Goal: Task Accomplishment & Management: Use online tool/utility

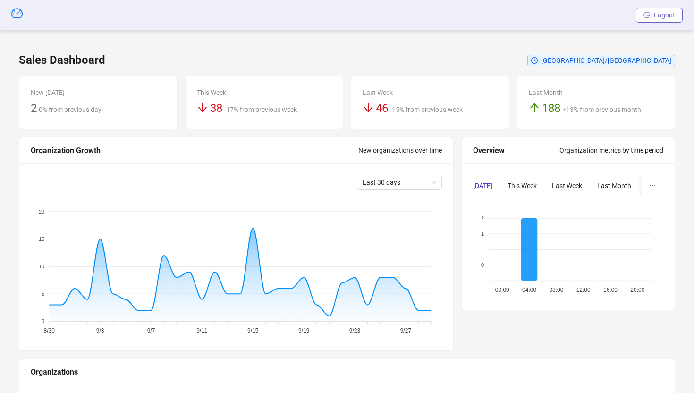
click at [665, 20] on button "Logout" at bounding box center [659, 15] width 47 height 15
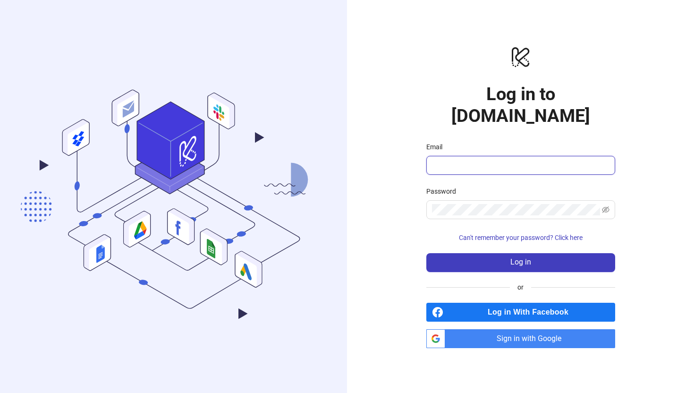
click at [482, 160] on input "Email" at bounding box center [520, 165] width 176 height 11
type input "**********"
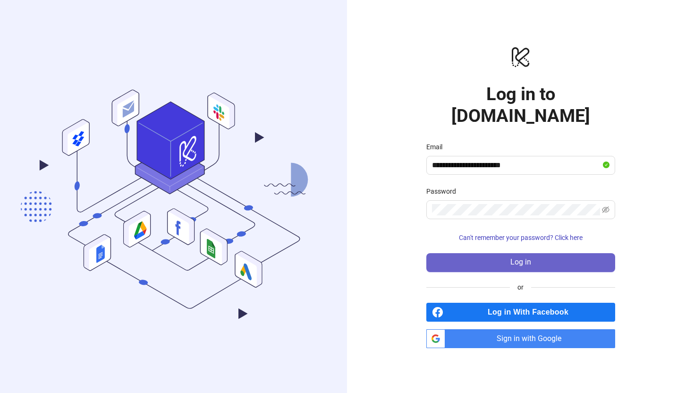
click at [486, 253] on button "Log in" at bounding box center [520, 262] width 189 height 19
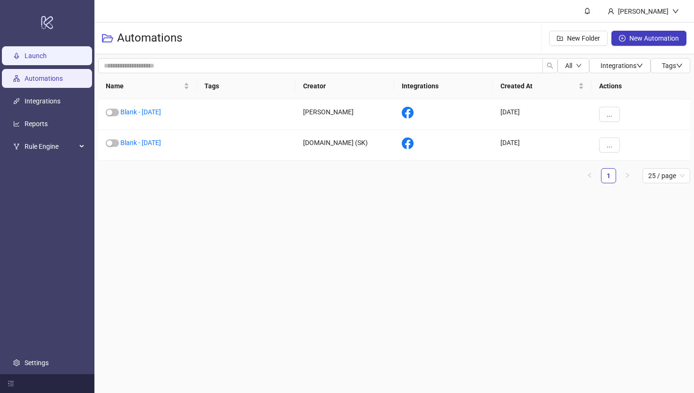
click at [35, 52] on link "Launch" at bounding box center [36, 56] width 22 height 8
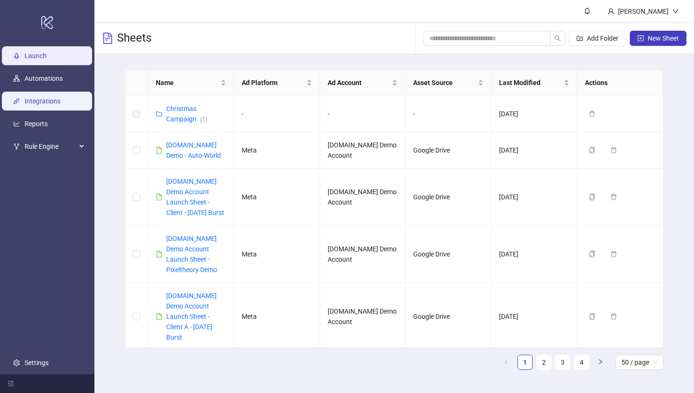
click at [34, 98] on link "Integrations" at bounding box center [43, 101] width 36 height 8
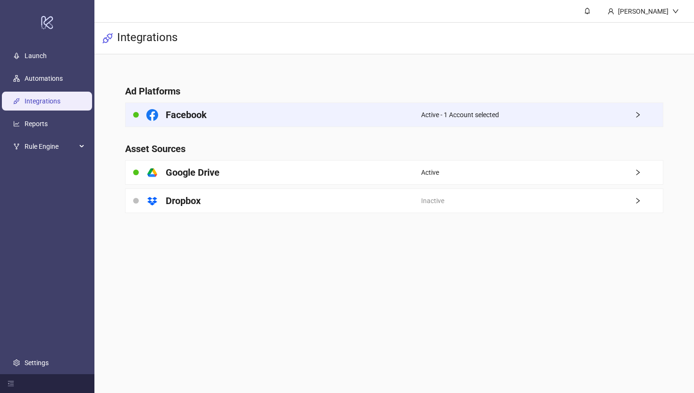
click at [293, 115] on div "Facebook" at bounding box center [274, 115] width 296 height 24
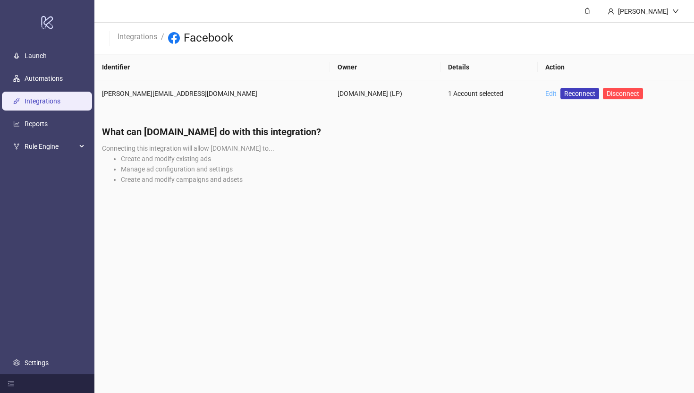
click at [545, 91] on link "Edit" at bounding box center [550, 94] width 11 height 8
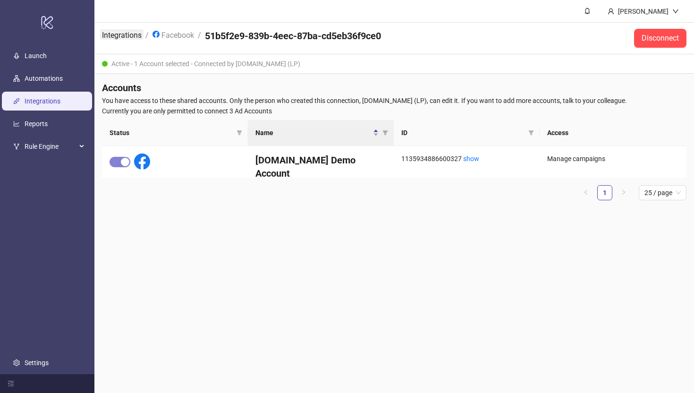
click at [118, 35] on link "Integrations" at bounding box center [121, 34] width 43 height 10
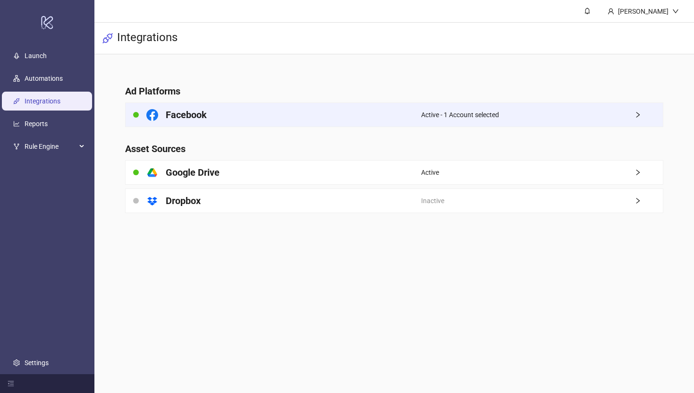
click at [402, 120] on div "Facebook" at bounding box center [274, 115] width 296 height 24
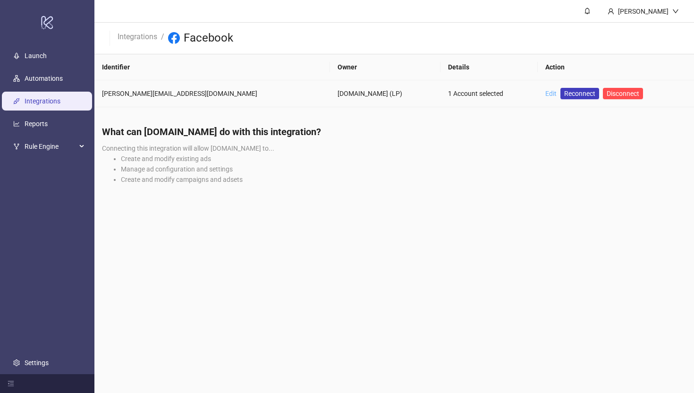
click at [545, 91] on link "Edit" at bounding box center [550, 94] width 11 height 8
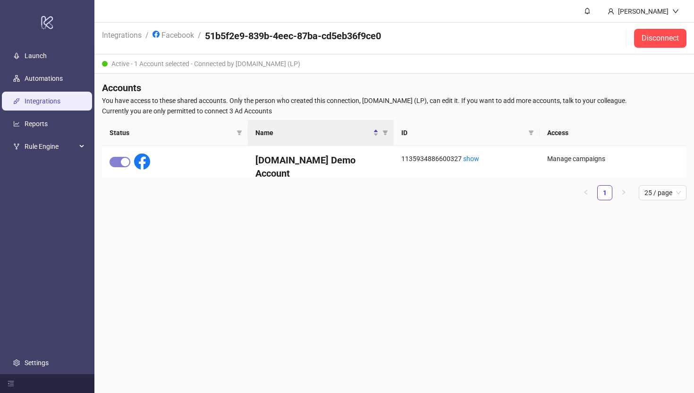
click at [129, 40] on li "Integrations" at bounding box center [122, 38] width 40 height 18
click at [127, 35] on link "Integrations" at bounding box center [121, 34] width 43 height 10
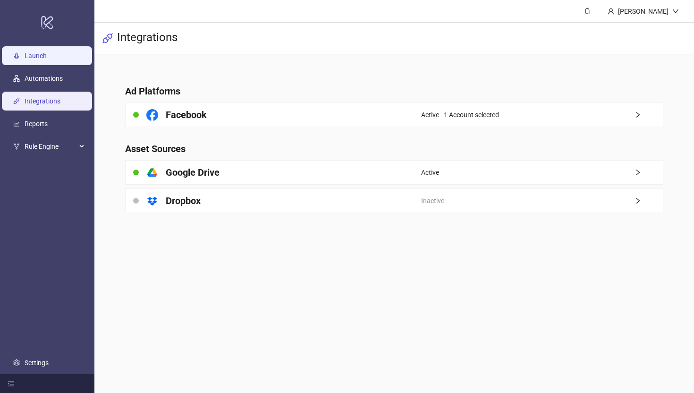
click at [39, 54] on link "Launch" at bounding box center [36, 56] width 22 height 8
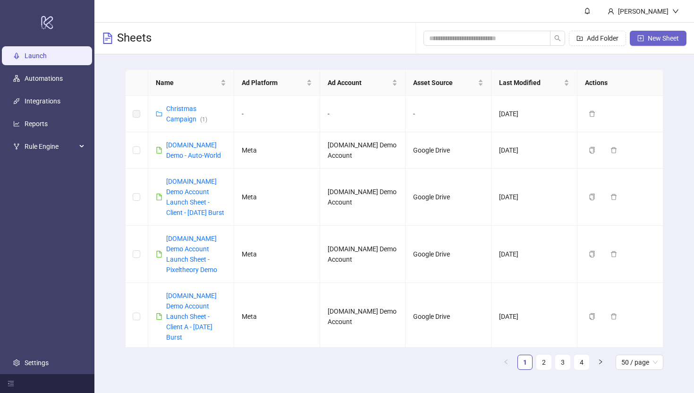
click at [654, 40] on span "New Sheet" at bounding box center [663, 38] width 31 height 8
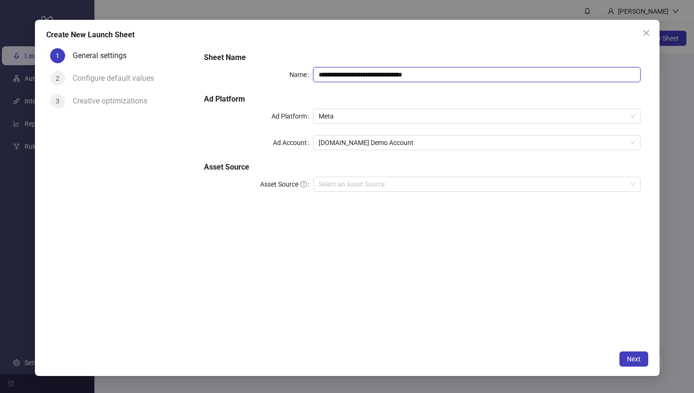
click at [444, 76] on input "**********" at bounding box center [476, 74] width 327 height 15
click at [346, 114] on span "Meta" at bounding box center [477, 116] width 316 height 14
type input "**********"
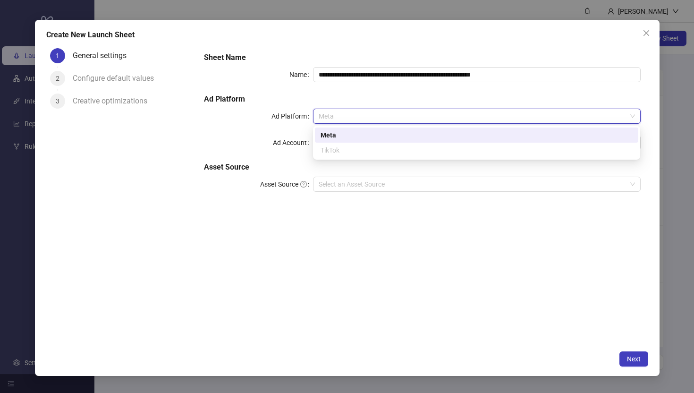
click at [321, 135] on div "Meta" at bounding box center [477, 135] width 312 height 10
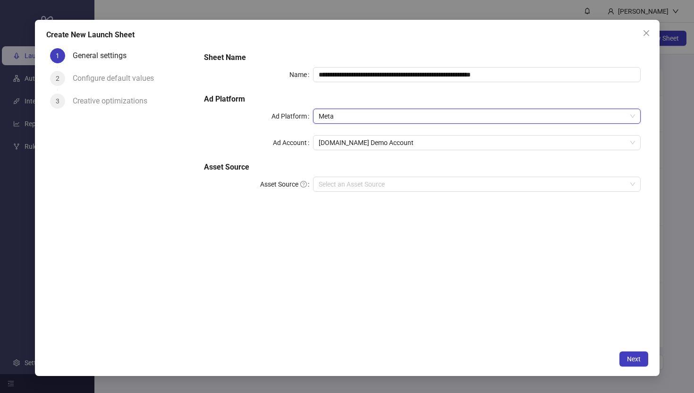
click at [322, 110] on span "Meta" at bounding box center [477, 116] width 316 height 14
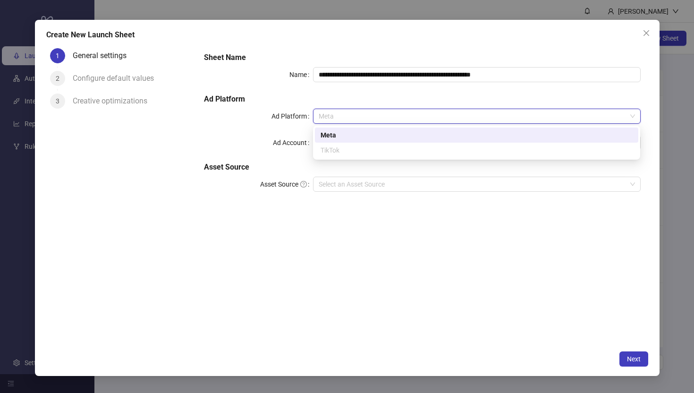
click at [326, 137] on div "Meta" at bounding box center [477, 135] width 312 height 10
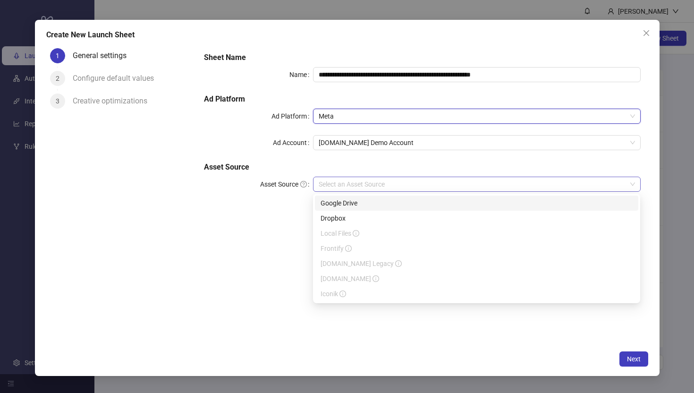
click at [335, 177] on div "Select an Asset Source" at bounding box center [476, 184] width 327 height 15
click at [338, 202] on div "Google Drive" at bounding box center [477, 203] width 312 height 10
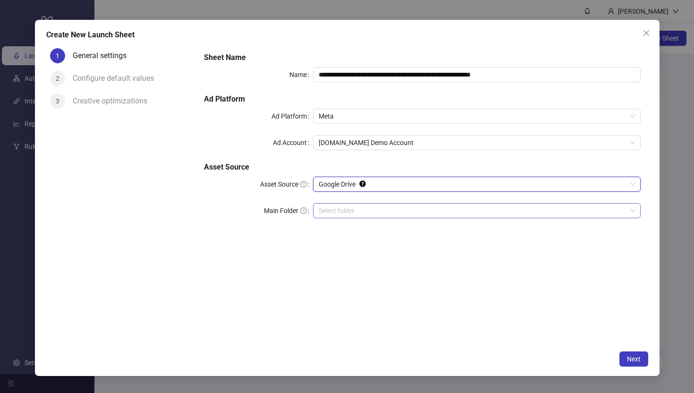
click at [358, 211] on input "Main Folder" at bounding box center [472, 210] width 307 height 14
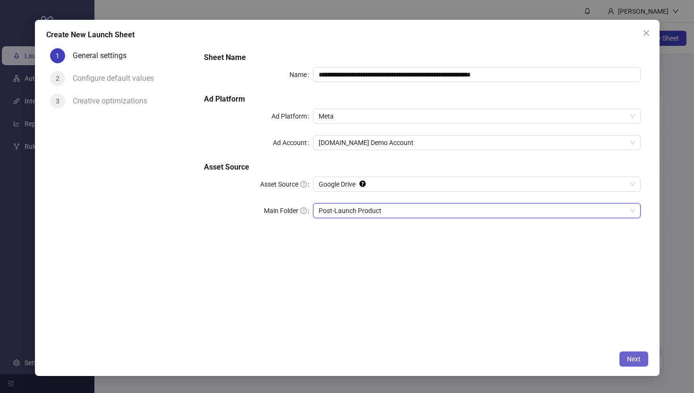
click at [632, 361] on span "Next" at bounding box center [634, 359] width 14 height 8
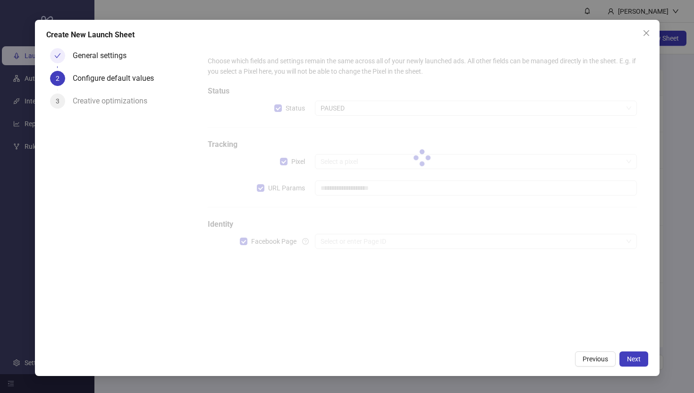
type input "**********"
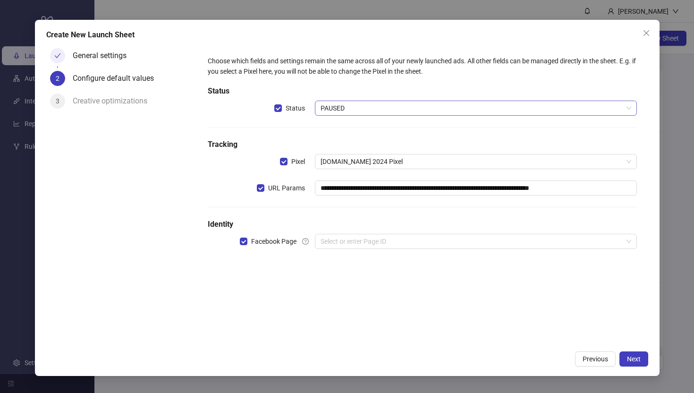
click at [344, 102] on span "PAUSED" at bounding box center [476, 108] width 310 height 14
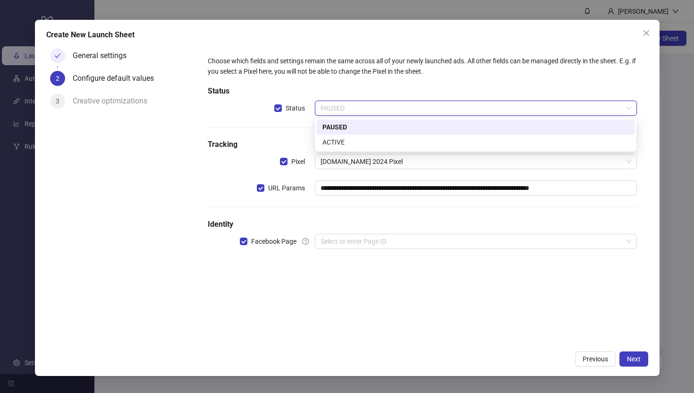
click at [332, 125] on div "PAUSED" at bounding box center [475, 127] width 306 height 10
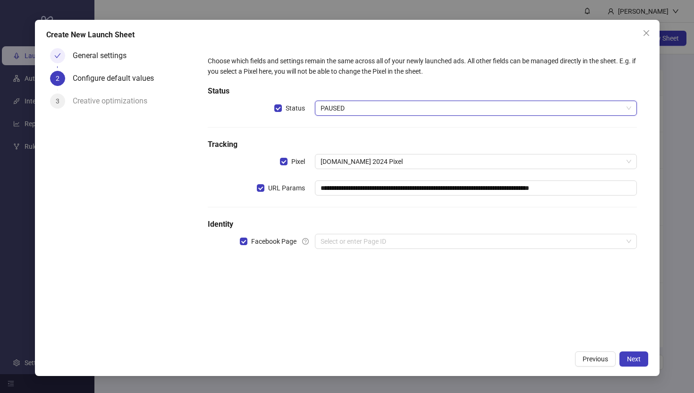
click at [330, 114] on span "PAUSED" at bounding box center [476, 108] width 310 height 14
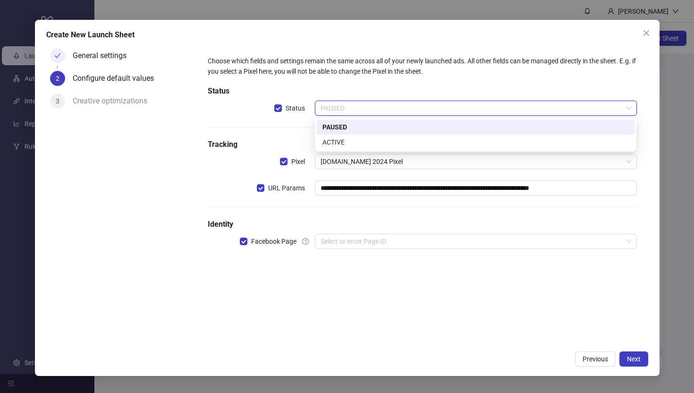
click at [334, 127] on div "PAUSED" at bounding box center [475, 127] width 306 height 10
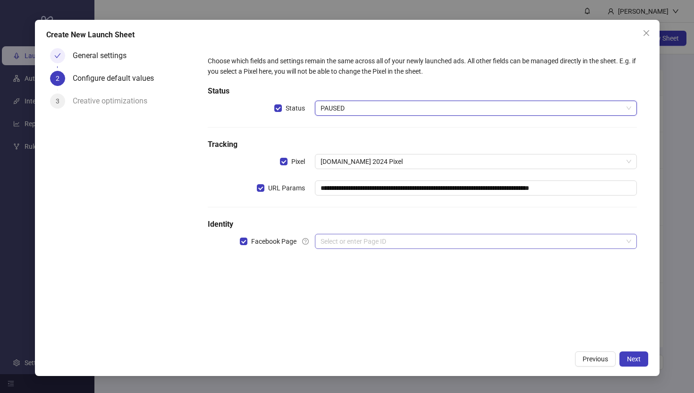
click at [339, 242] on input "search" at bounding box center [472, 241] width 302 height 14
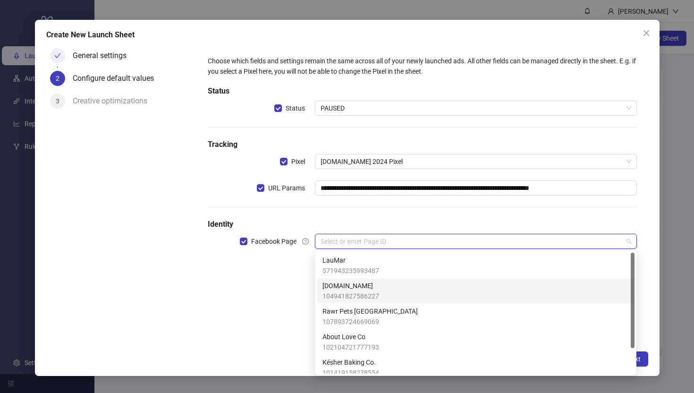
click at [336, 287] on span "[DOMAIN_NAME]" at bounding box center [350, 285] width 57 height 10
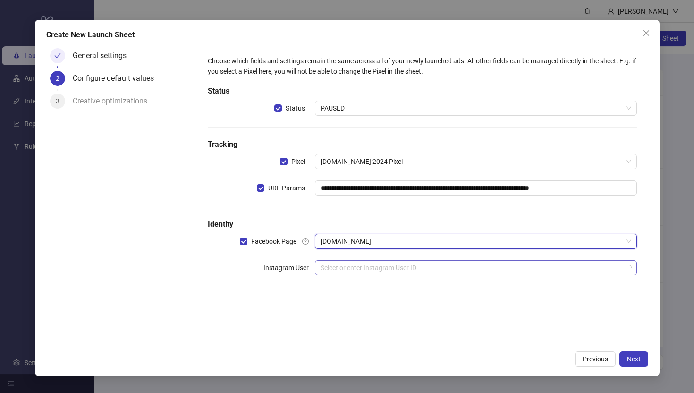
click at [330, 271] on input "search" at bounding box center [472, 268] width 302 height 14
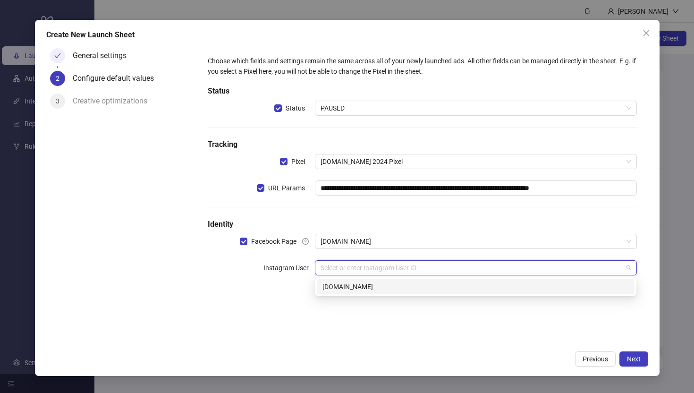
click at [332, 289] on div "kitchn.io" at bounding box center [475, 286] width 306 height 10
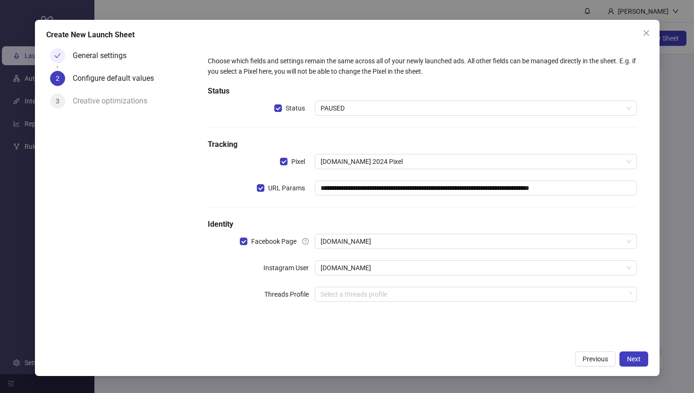
click at [193, 267] on div "General settings 2 Configure default values 3 Creative optimizations" at bounding box center [121, 195] width 151 height 302
click at [165, 269] on div "General settings 2 Configure default values 3 Creative optimizations" at bounding box center [121, 195] width 151 height 302
click at [483, 336] on div "**********" at bounding box center [421, 195] width 451 height 302
click at [636, 357] on span "Next" at bounding box center [634, 359] width 14 height 8
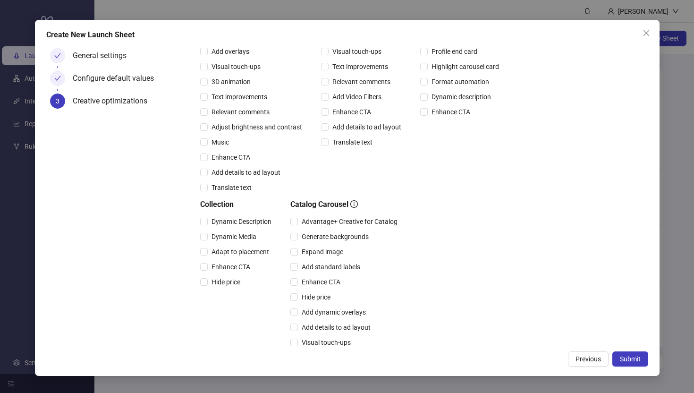
scroll to position [180, 0]
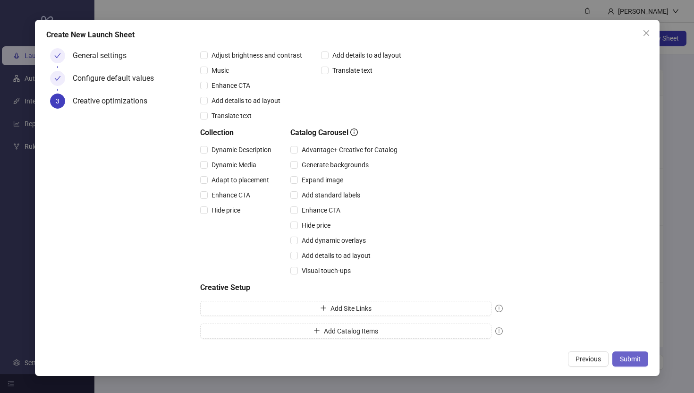
click at [630, 355] on span "Submit" at bounding box center [630, 359] width 21 height 8
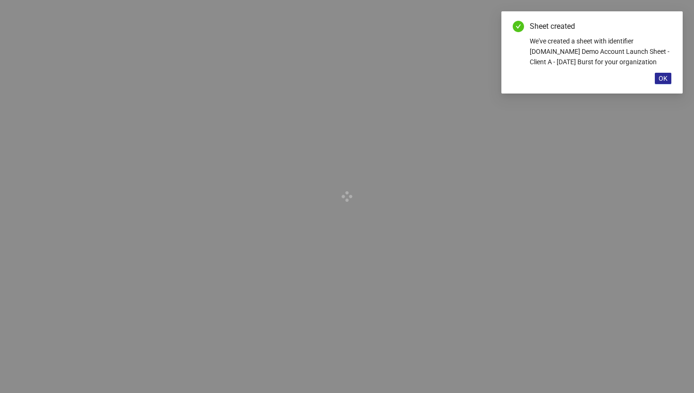
click at [665, 80] on span "OK" at bounding box center [663, 79] width 9 height 8
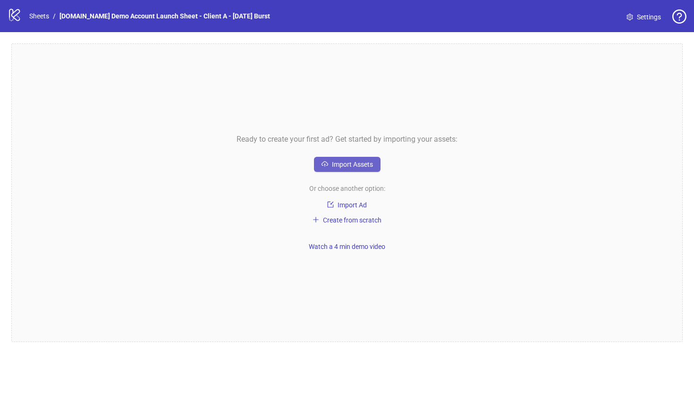
click at [349, 163] on span "Import Assets" at bounding box center [352, 165] width 41 height 8
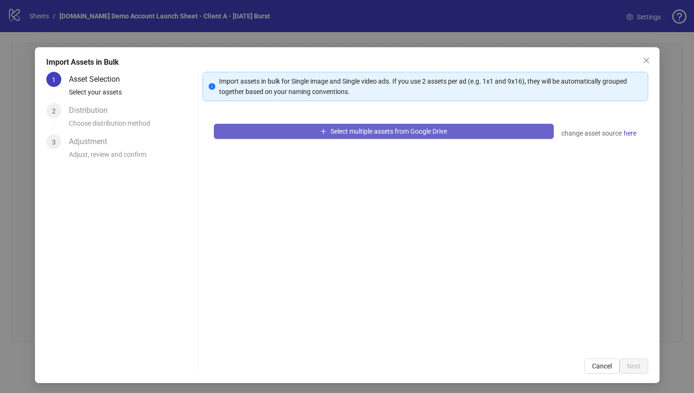
click at [354, 131] on span "Select multiple assets from Google Drive" at bounding box center [388, 131] width 117 height 8
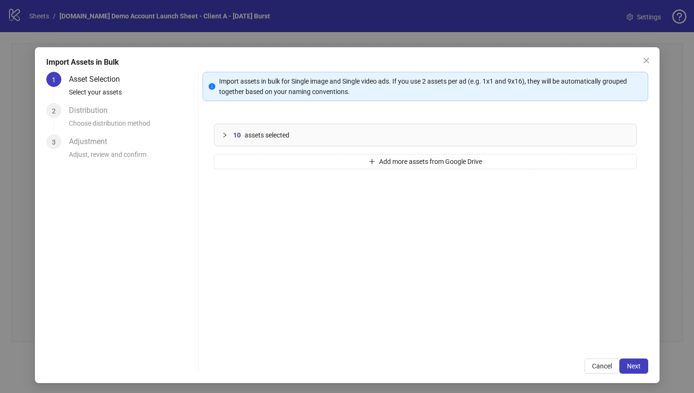
click at [224, 135] on icon "collapsed" at bounding box center [225, 135] width 6 height 6
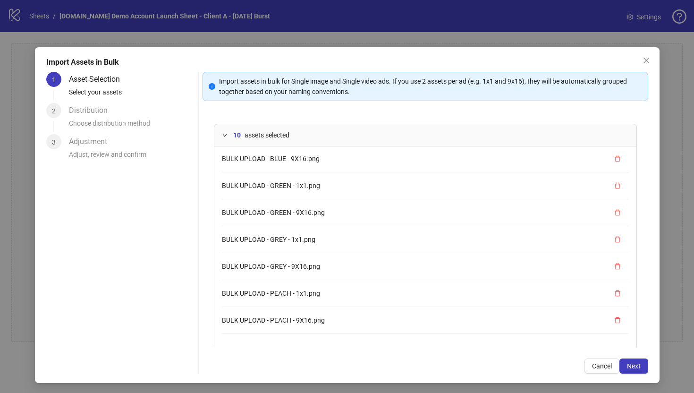
scroll to position [22, 0]
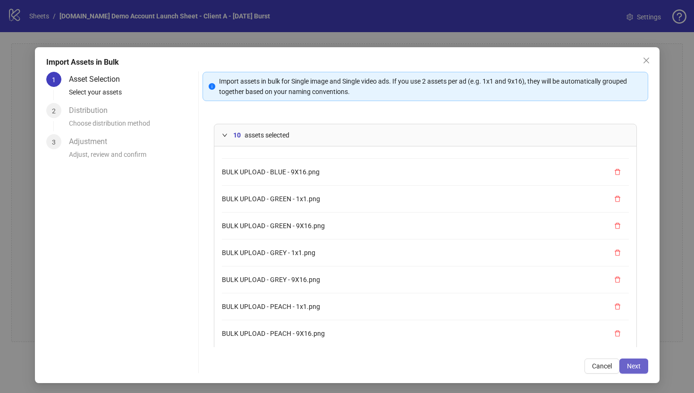
click at [635, 367] on span "Next" at bounding box center [634, 366] width 14 height 8
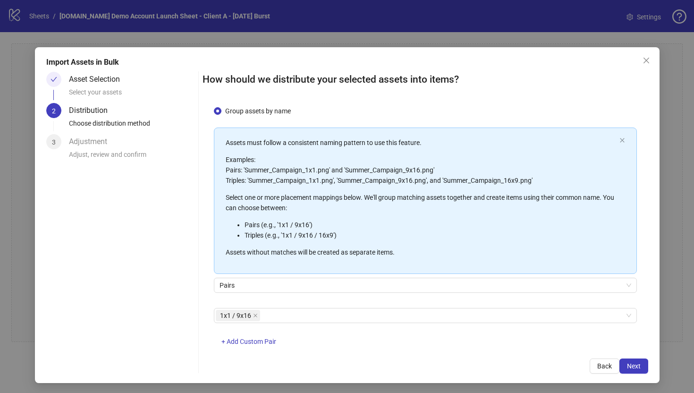
scroll to position [28, 0]
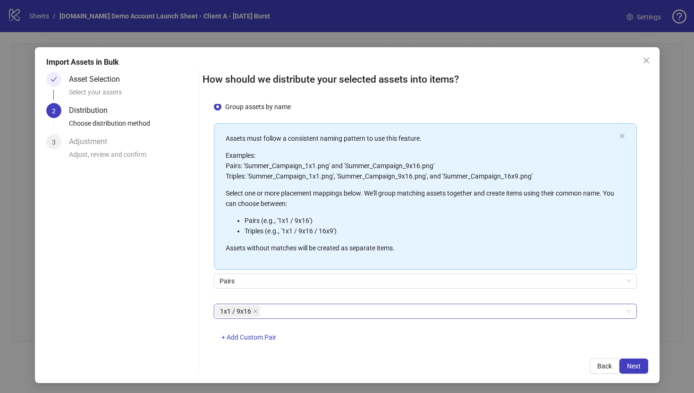
click at [280, 310] on div "1x1 / 9x16" at bounding box center [420, 310] width 409 height 13
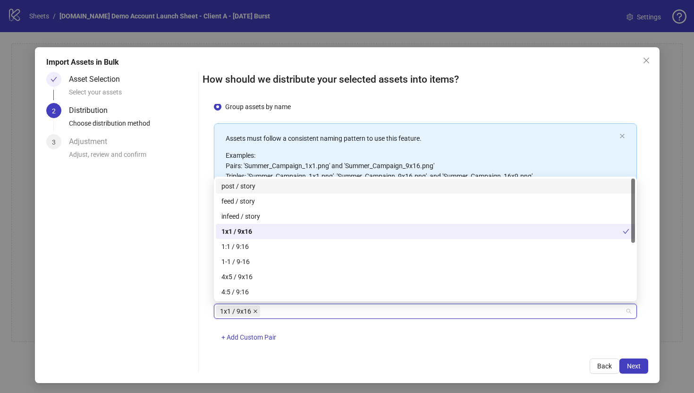
click at [254, 309] on icon "close" at bounding box center [255, 311] width 5 height 5
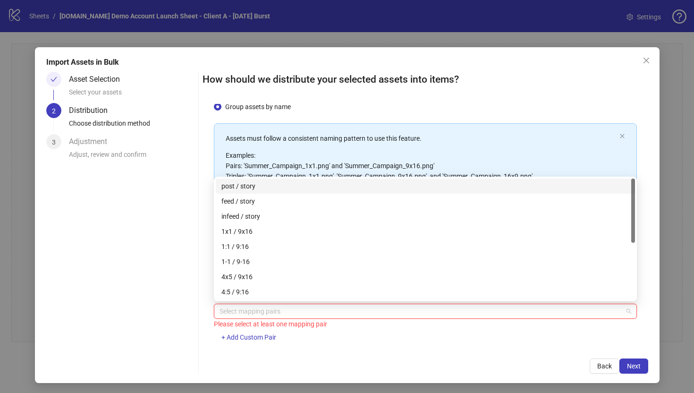
click at [232, 312] on div at bounding box center [420, 310] width 409 height 13
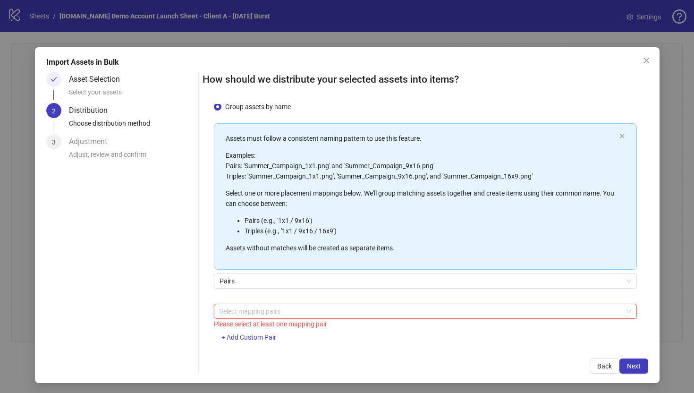
click at [234, 311] on div at bounding box center [420, 310] width 409 height 13
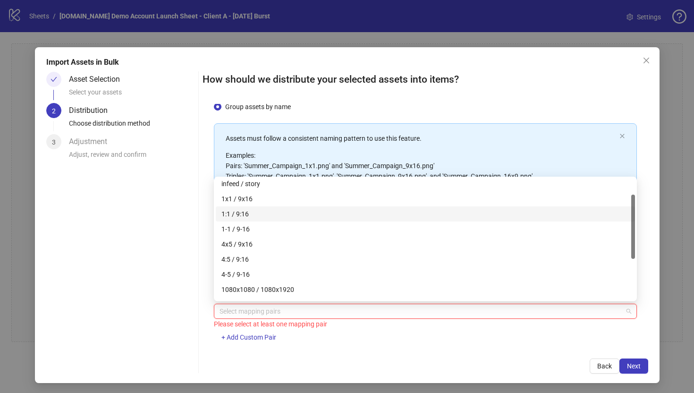
scroll to position [30, 0]
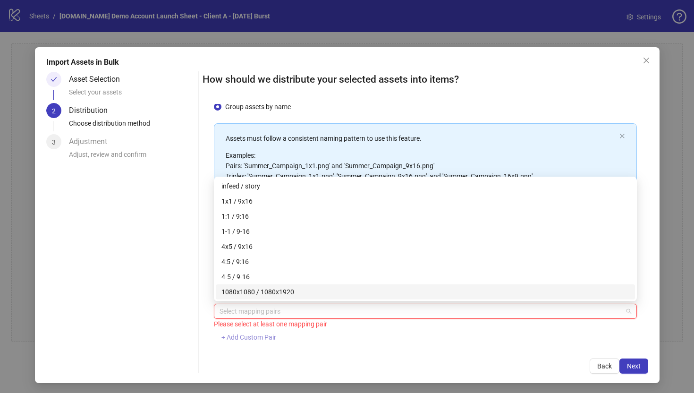
click at [238, 336] on span "+ Add Custom Pair" at bounding box center [248, 337] width 55 height 8
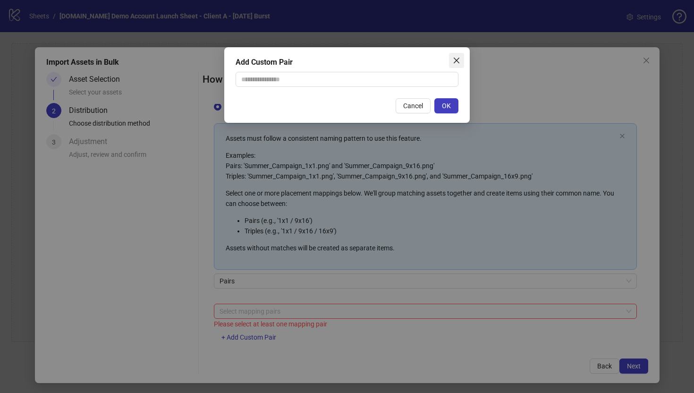
click at [455, 59] on icon "close" at bounding box center [457, 61] width 6 height 6
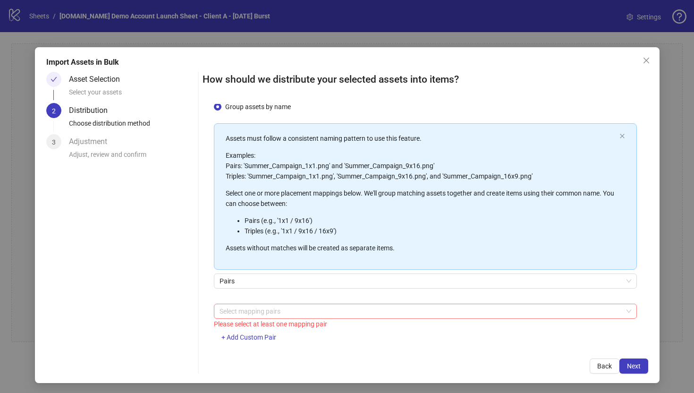
click at [231, 311] on div at bounding box center [420, 310] width 409 height 13
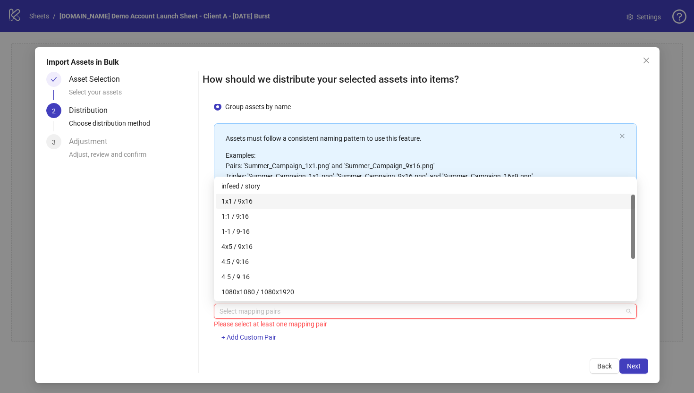
click at [235, 201] on div "1x1 / 9x16" at bounding box center [425, 201] width 408 height 10
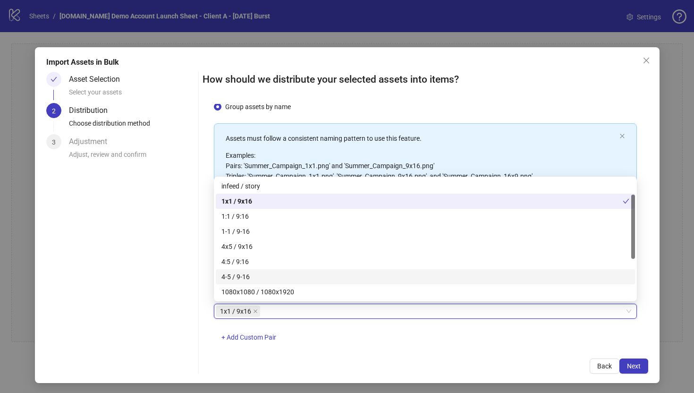
click at [338, 352] on div "How should we distribute your selected assets into items? One asset per item Gr…" at bounding box center [426, 223] width 446 height 302
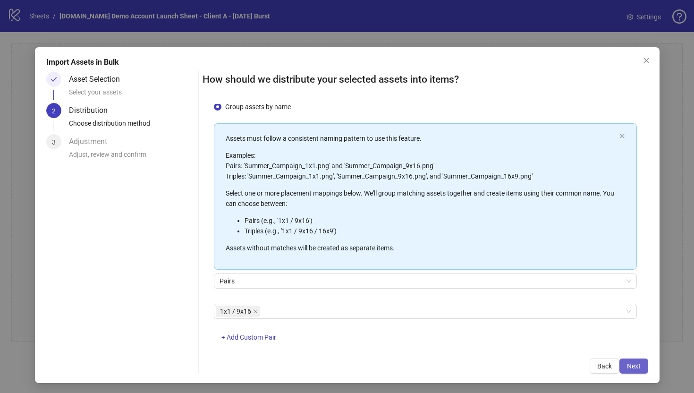
click at [634, 364] on span "Next" at bounding box center [634, 366] width 14 height 8
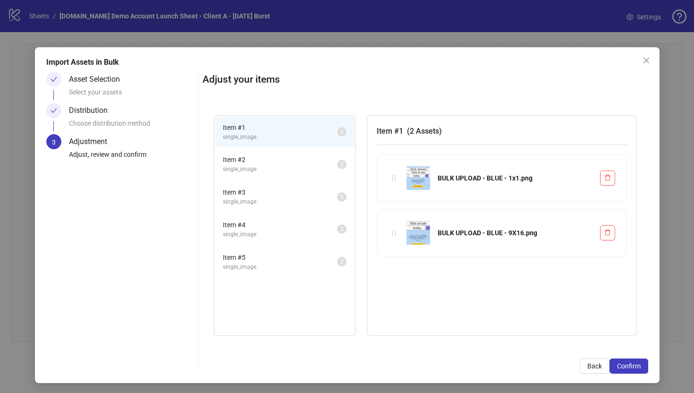
click at [305, 156] on span "Item # 2" at bounding box center [280, 159] width 114 height 10
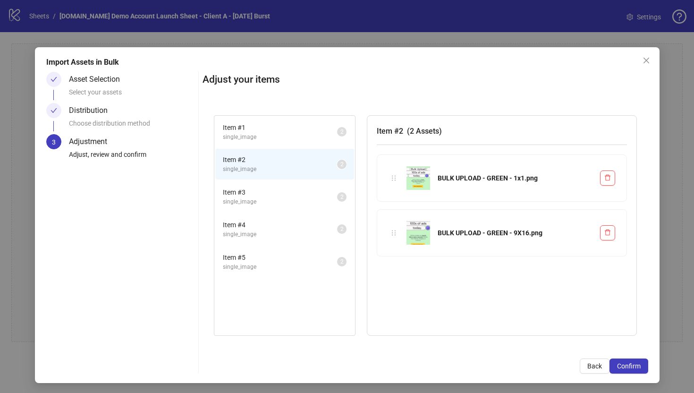
click at [301, 209] on li "Item # 3 single_image 2" at bounding box center [284, 196] width 139 height 31
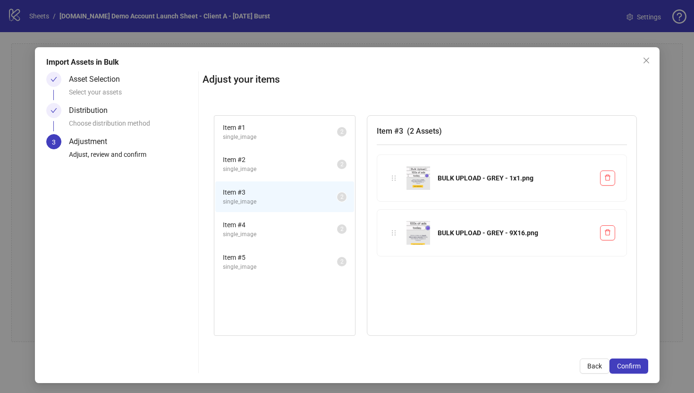
click at [303, 234] on span "single_image" at bounding box center [280, 234] width 114 height 9
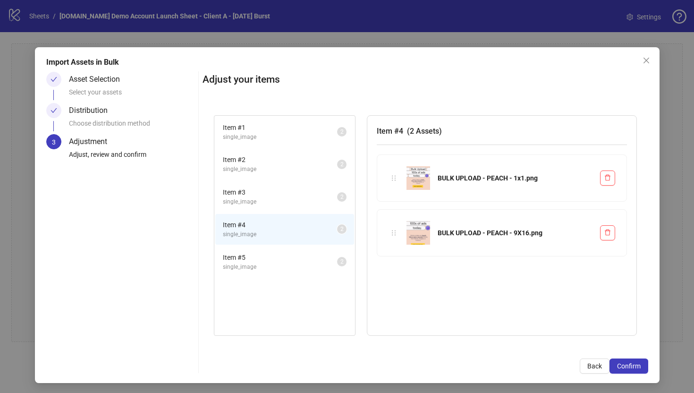
click at [307, 261] on span "Item # 5" at bounding box center [280, 257] width 114 height 10
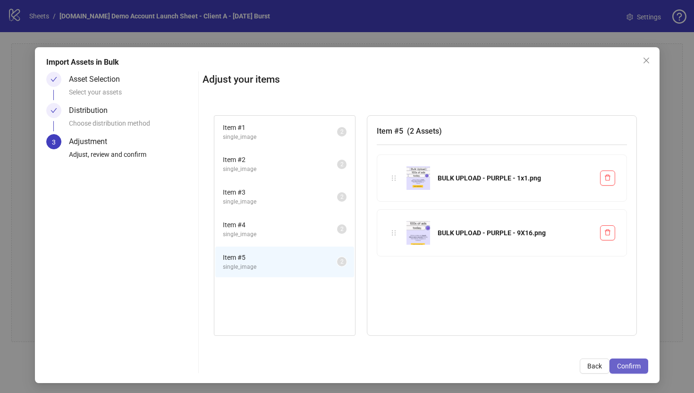
click at [629, 368] on span "Confirm" at bounding box center [629, 366] width 24 height 8
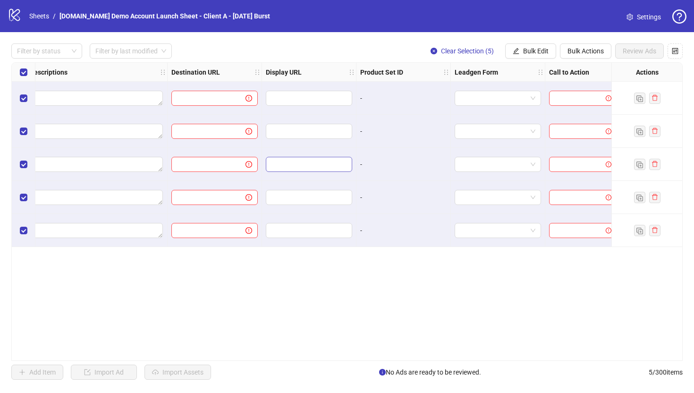
scroll to position [0, 779]
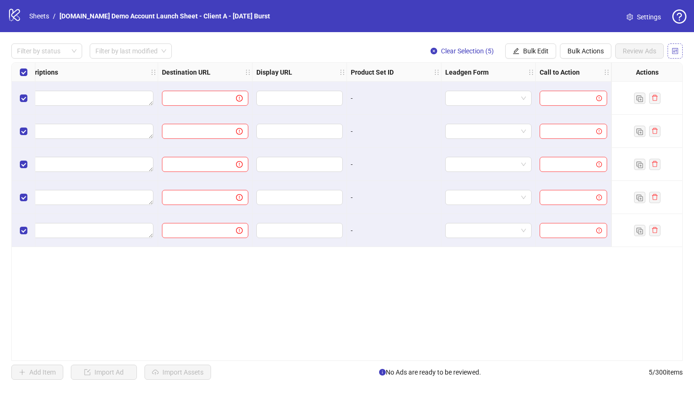
click at [677, 49] on icon "control" at bounding box center [675, 51] width 7 height 7
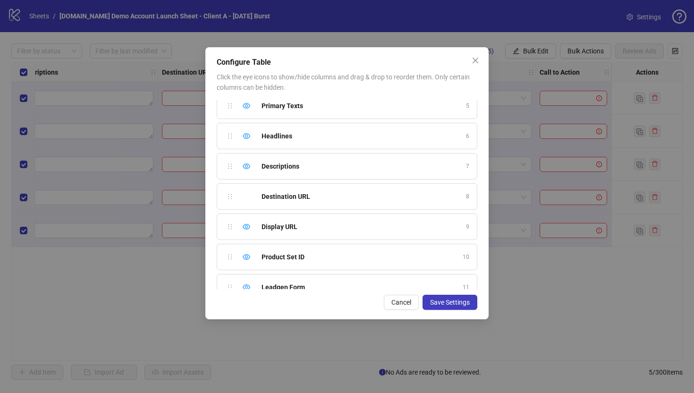
scroll to position [180, 0]
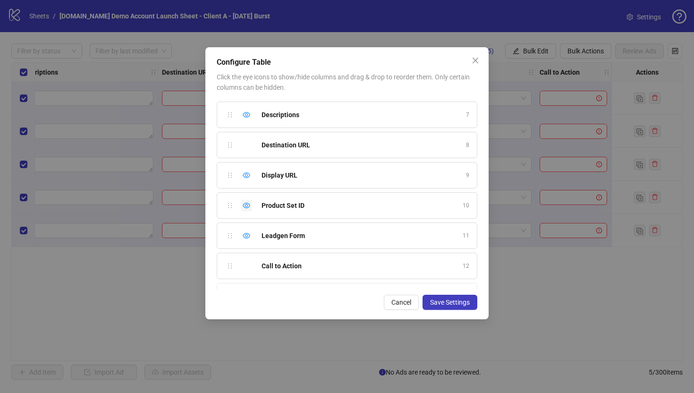
click at [245, 205] on icon "eye" at bounding box center [247, 206] width 8 height 8
click at [246, 237] on icon "eye" at bounding box center [247, 236] width 8 height 6
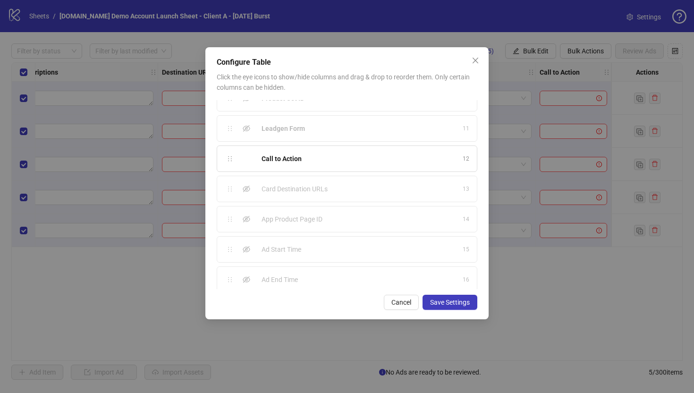
scroll to position [295, 0]
click at [245, 240] on icon "eye-invisible" at bounding box center [247, 242] width 8 height 8
click at [245, 273] on icon "eye-invisible" at bounding box center [247, 272] width 8 height 7
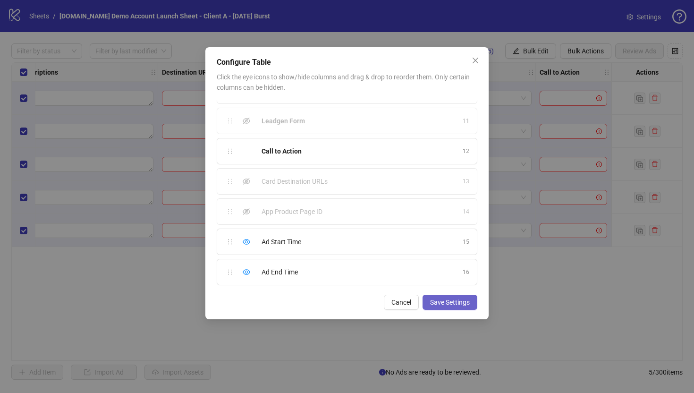
click at [448, 306] on button "Save Settings" at bounding box center [449, 302] width 55 height 15
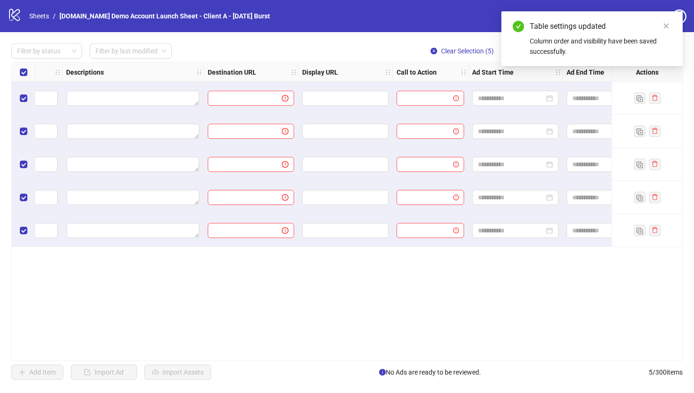
scroll to position [0, 779]
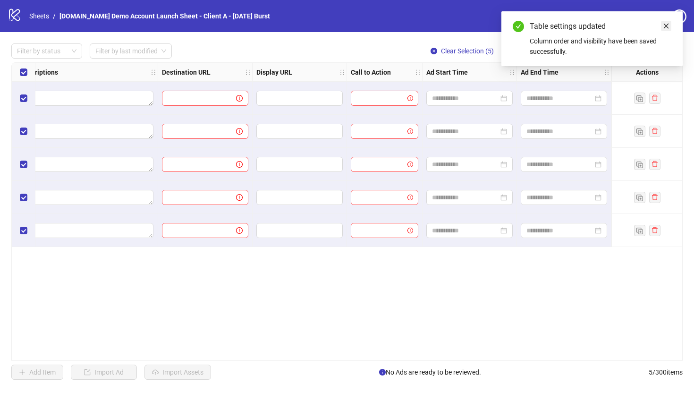
click at [669, 23] on icon "close" at bounding box center [666, 26] width 7 height 7
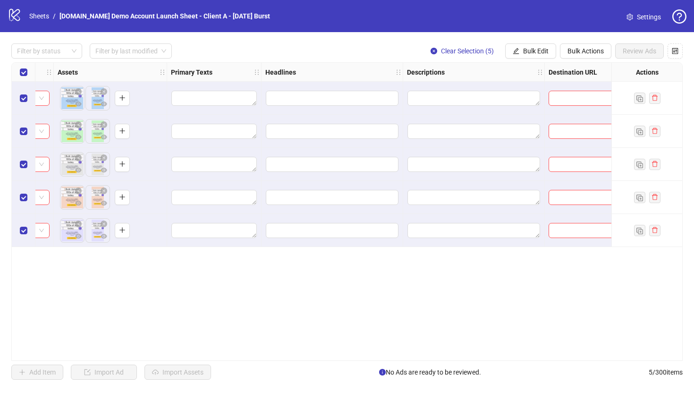
scroll to position [0, 0]
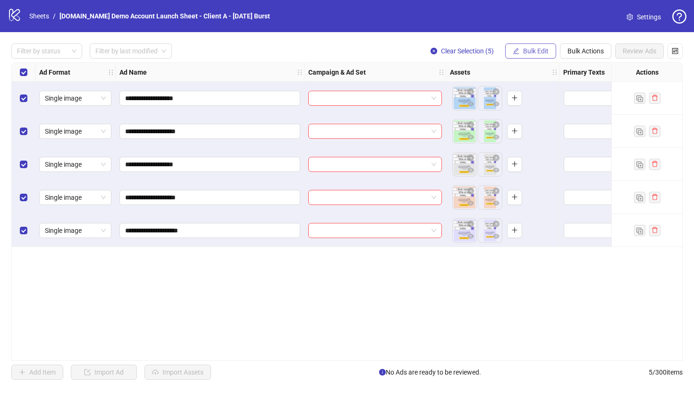
click at [531, 51] on span "Bulk Edit" at bounding box center [535, 51] width 25 height 8
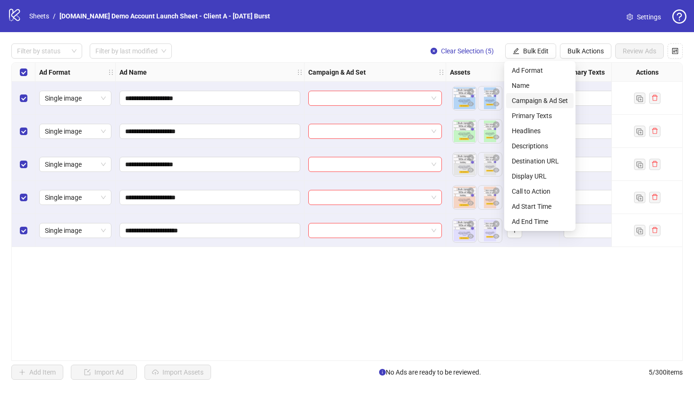
click at [524, 103] on span "Campaign & Ad Set" at bounding box center [540, 100] width 56 height 10
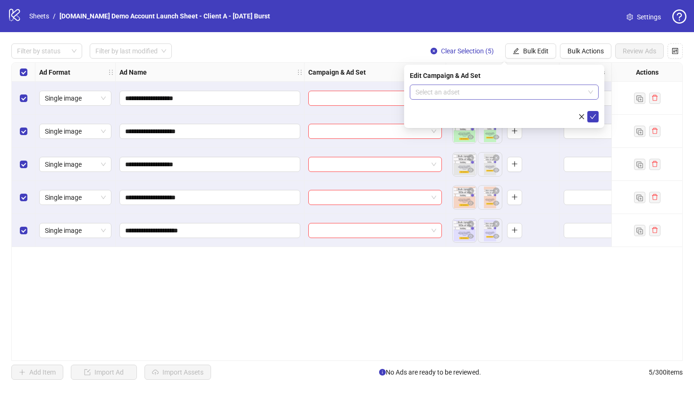
click at [433, 96] on input "search" at bounding box center [499, 92] width 169 height 14
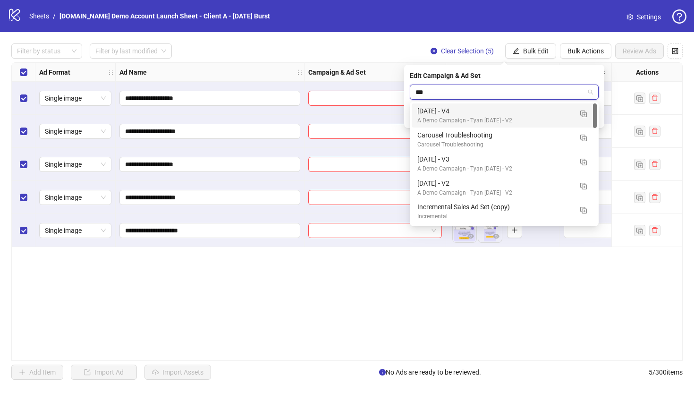
type input "****"
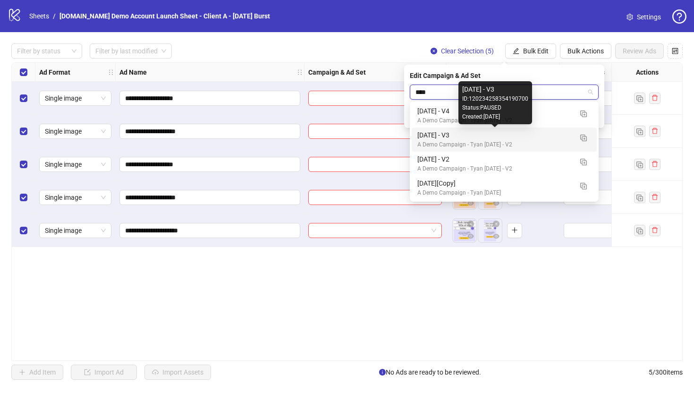
click at [465, 139] on div "[DATE] - V3" at bounding box center [494, 135] width 155 height 10
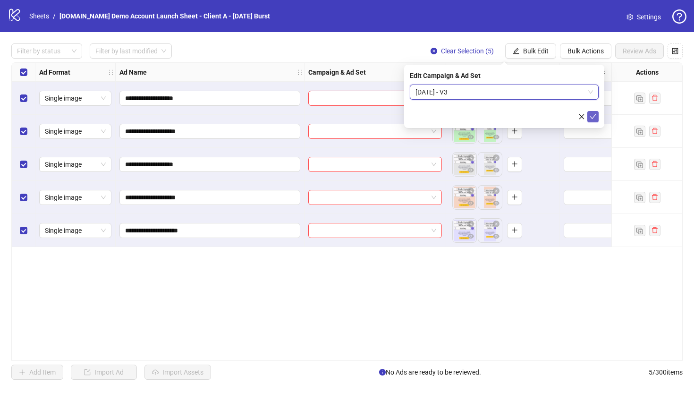
click at [591, 117] on icon "check" at bounding box center [593, 116] width 6 height 5
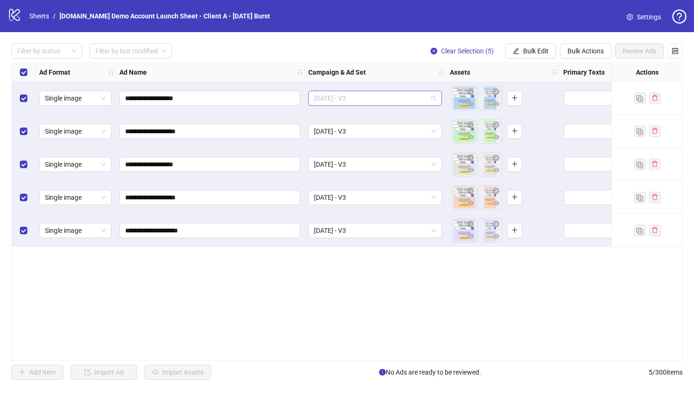
click at [348, 95] on span "[DATE] - V3" at bounding box center [375, 98] width 122 height 14
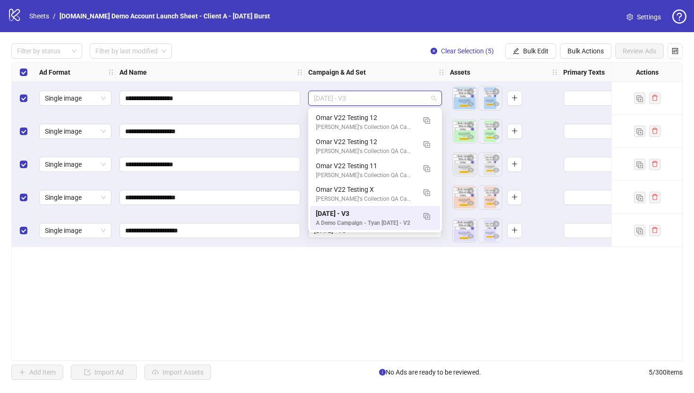
click at [327, 287] on div "**********" at bounding box center [346, 211] width 671 height 298
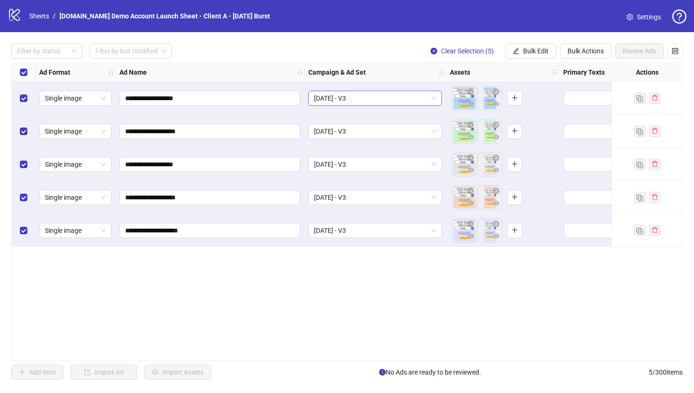
click at [368, 100] on span "[DATE] - V3" at bounding box center [375, 98] width 122 height 14
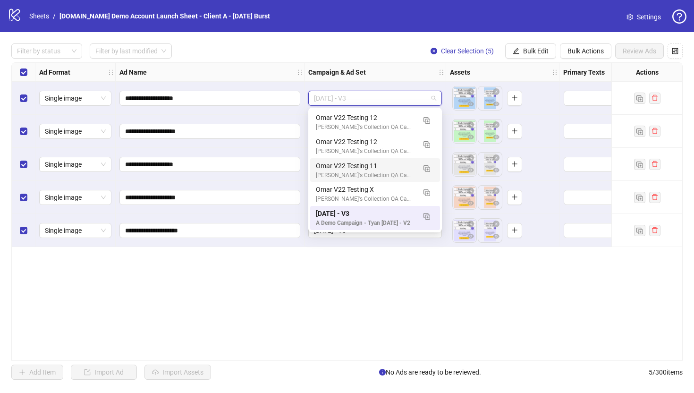
click at [268, 280] on div "**********" at bounding box center [346, 211] width 671 height 298
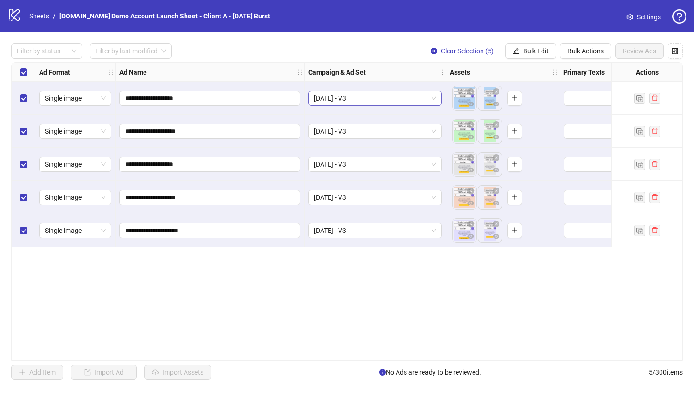
click at [379, 100] on span "[DATE] - V3" at bounding box center [375, 98] width 122 height 14
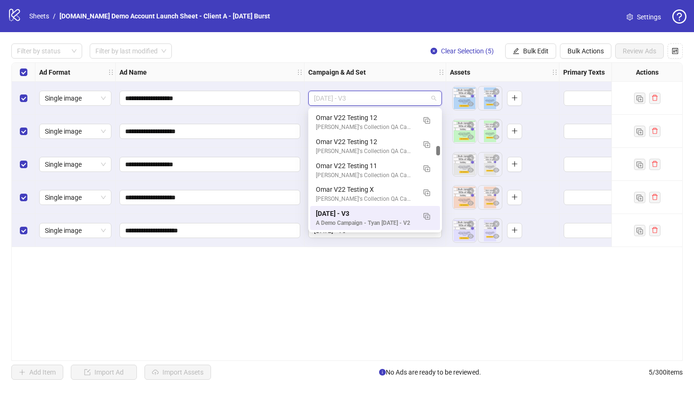
click at [379, 100] on span "[DATE] - V3" at bounding box center [375, 98] width 122 height 14
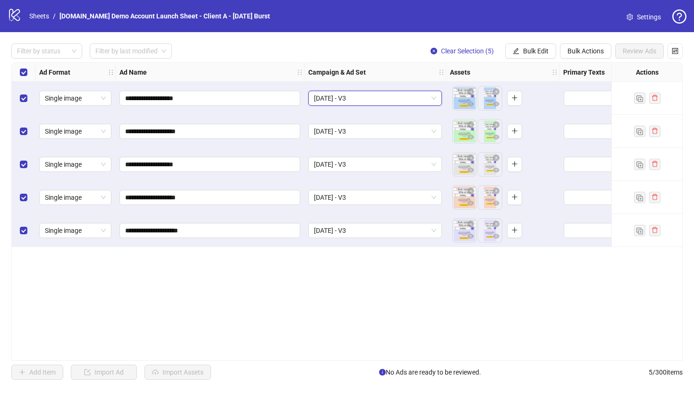
click at [380, 98] on span "[DATE] - V3" at bounding box center [375, 98] width 122 height 14
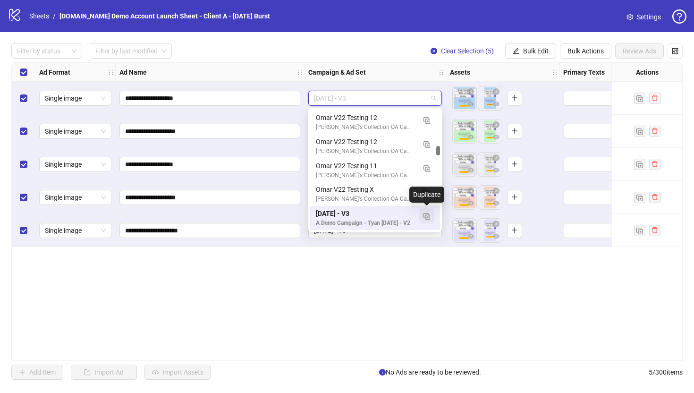
click at [427, 216] on img "button" at bounding box center [426, 216] width 7 height 7
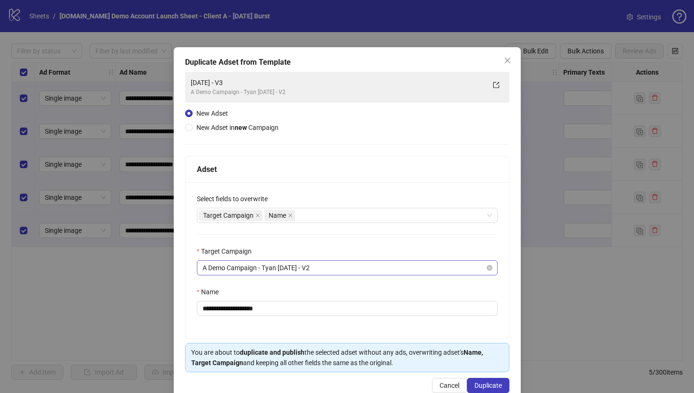
click at [279, 270] on span "A Demo Campaign - Tyan [DATE] - V2" at bounding box center [347, 268] width 289 height 14
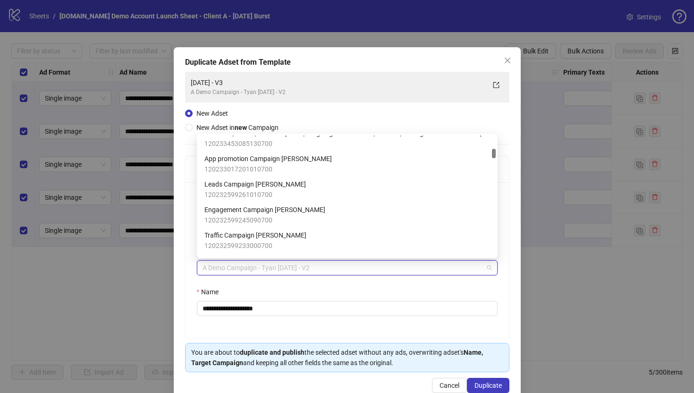
scroll to position [333, 0]
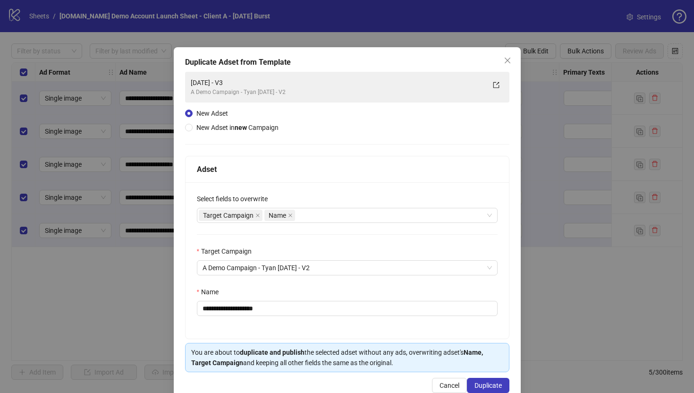
click at [180, 217] on div "**********" at bounding box center [347, 224] width 347 height 355
click at [190, 122] on div "New Adset New Adset in new Campaign" at bounding box center [233, 120] width 97 height 25
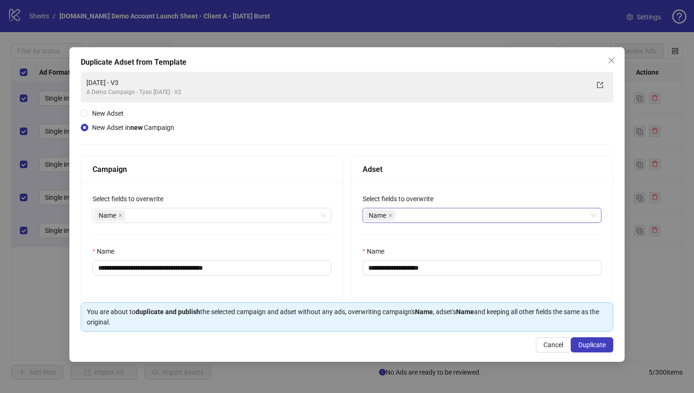
click at [414, 214] on div "Name" at bounding box center [476, 215] width 225 height 13
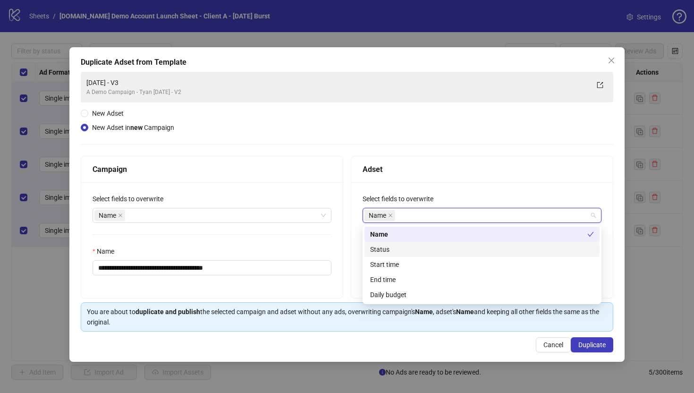
click at [434, 164] on div "Adset" at bounding box center [482, 169] width 239 height 12
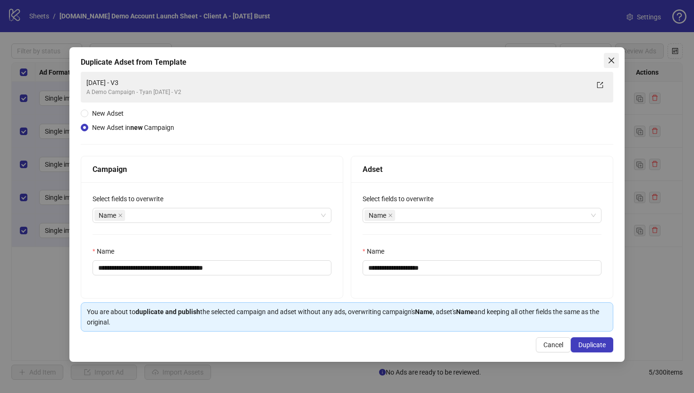
click at [611, 62] on icon "close" at bounding box center [612, 61] width 8 height 8
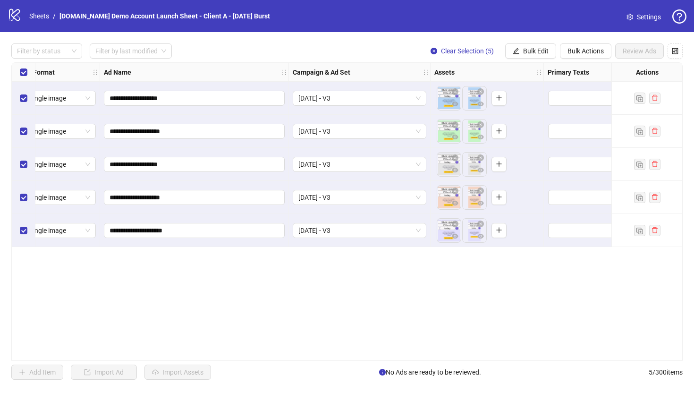
scroll to position [0, 0]
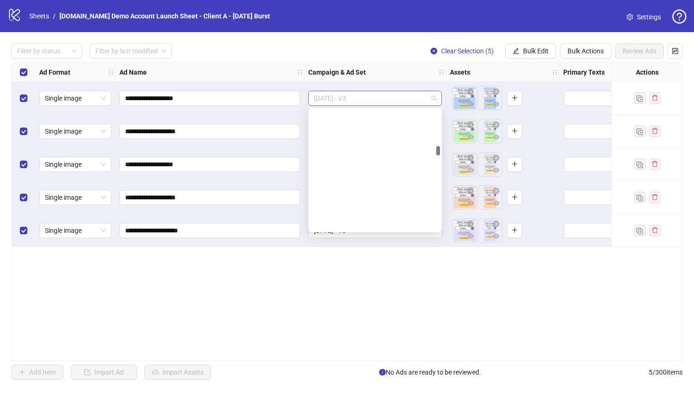
click at [380, 93] on span "[DATE] - V3" at bounding box center [375, 98] width 122 height 14
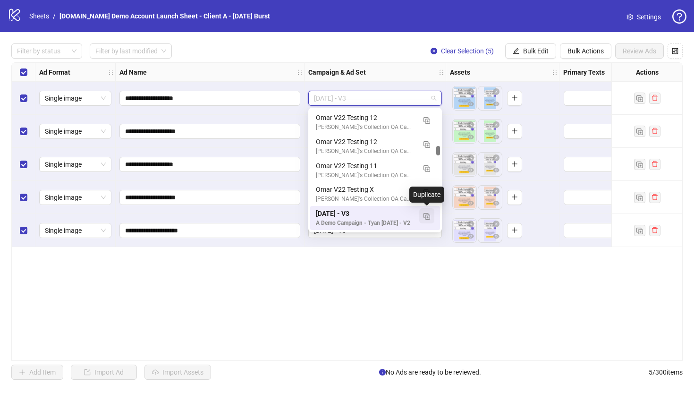
click at [426, 217] on img "button" at bounding box center [426, 216] width 7 height 7
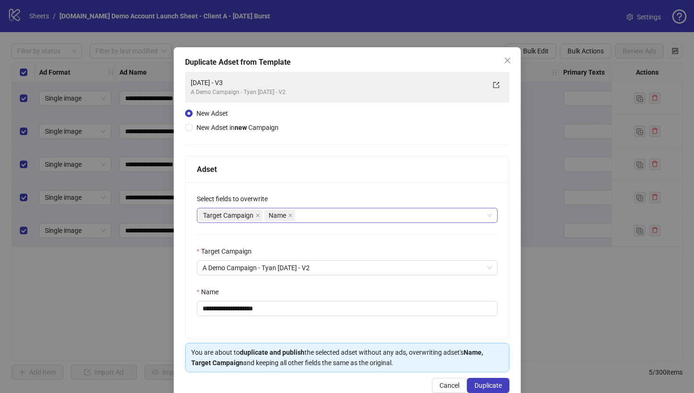
click at [320, 215] on div "Target Campaign Name" at bounding box center [342, 215] width 287 height 13
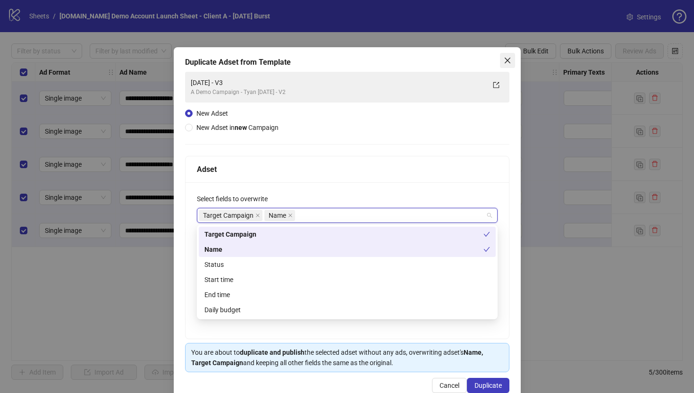
click at [509, 62] on icon "close" at bounding box center [508, 61] width 8 height 8
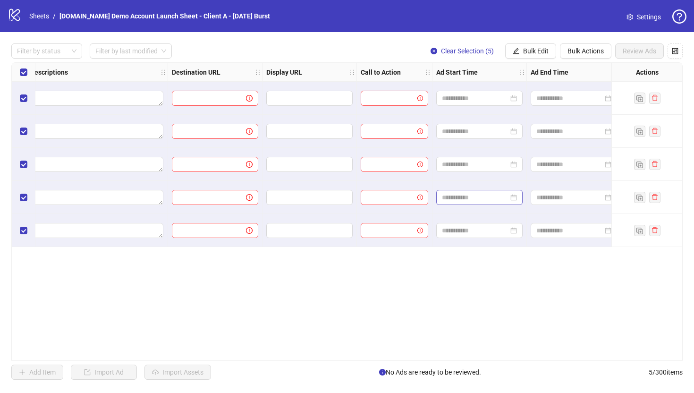
scroll to position [0, 779]
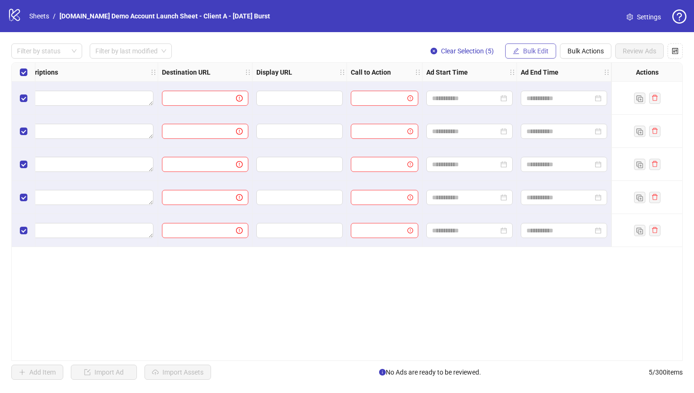
click at [523, 50] on span "Bulk Edit" at bounding box center [535, 51] width 25 height 8
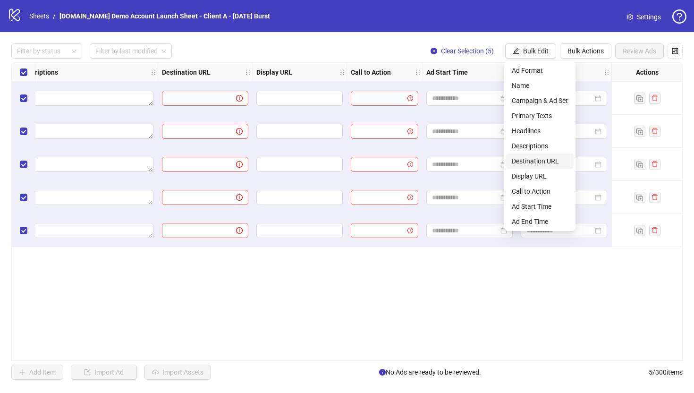
click at [527, 161] on span "Destination URL" at bounding box center [540, 161] width 56 height 10
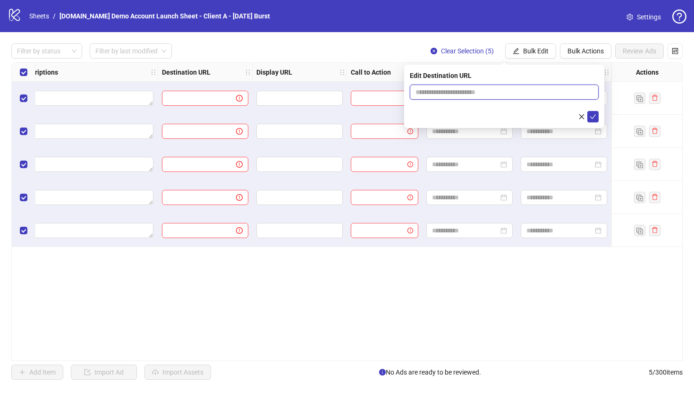
click at [450, 91] on input "text" at bounding box center [500, 92] width 170 height 10
type input "**********"
click at [591, 114] on icon "check" at bounding box center [593, 116] width 7 height 7
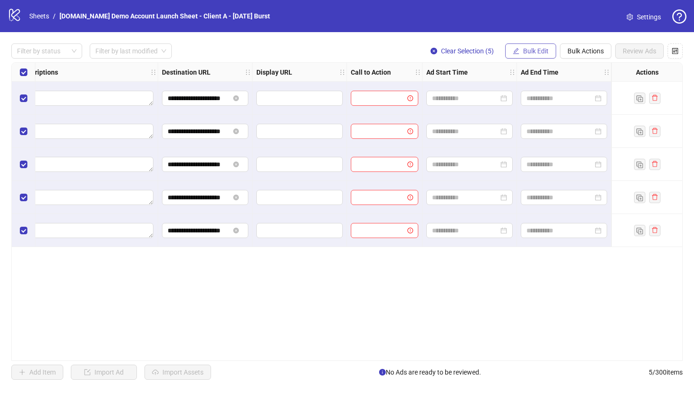
click at [529, 51] on span "Bulk Edit" at bounding box center [535, 51] width 25 height 8
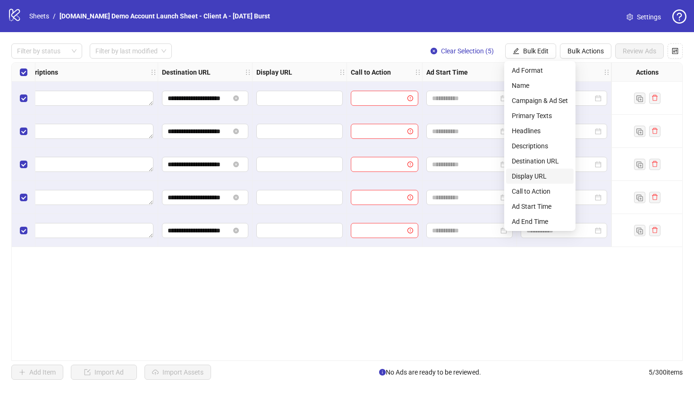
click at [525, 176] on span "Display URL" at bounding box center [540, 176] width 56 height 10
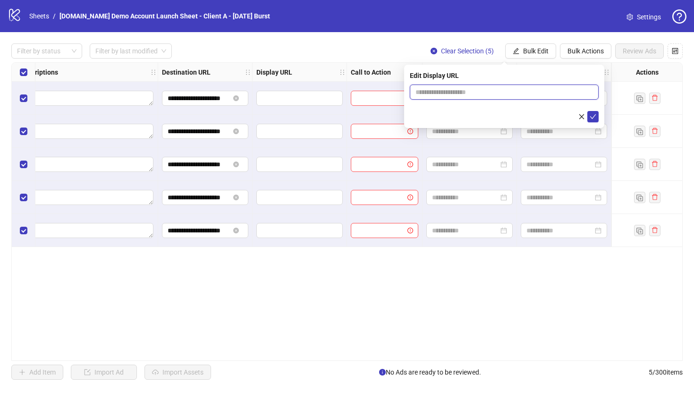
click at [479, 85] on input "text" at bounding box center [504, 91] width 189 height 15
type input "**********"
click at [596, 118] on icon "check" at bounding box center [593, 116] width 7 height 7
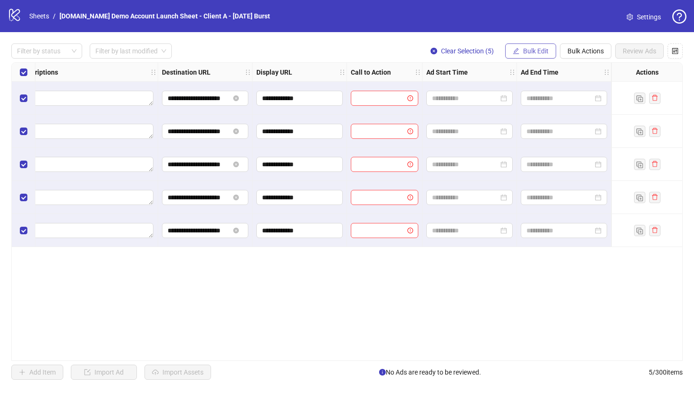
click at [529, 52] on span "Bulk Edit" at bounding box center [535, 51] width 25 height 8
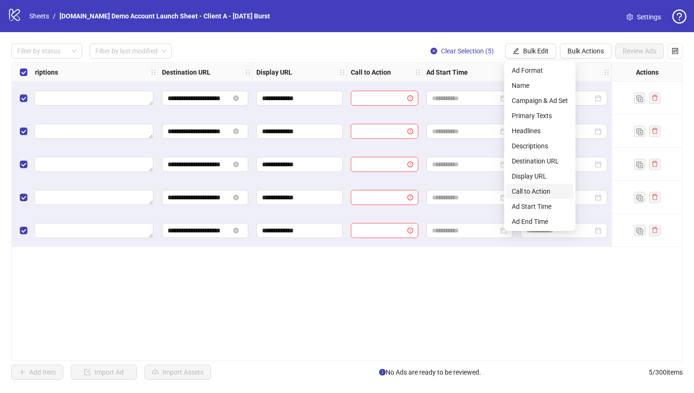
click at [525, 190] on span "Call to Action" at bounding box center [540, 191] width 56 height 10
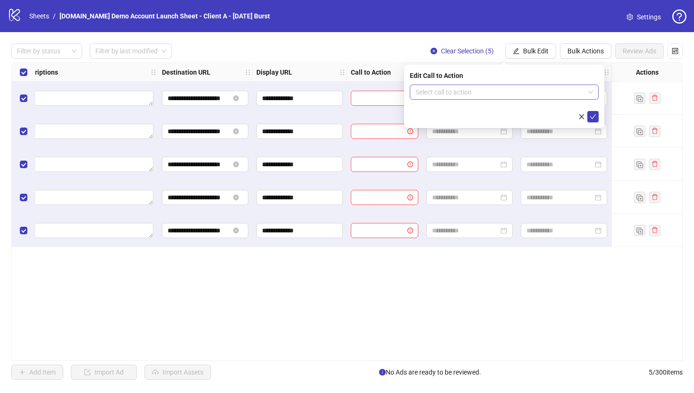
click at [449, 90] on input "search" at bounding box center [499, 92] width 169 height 14
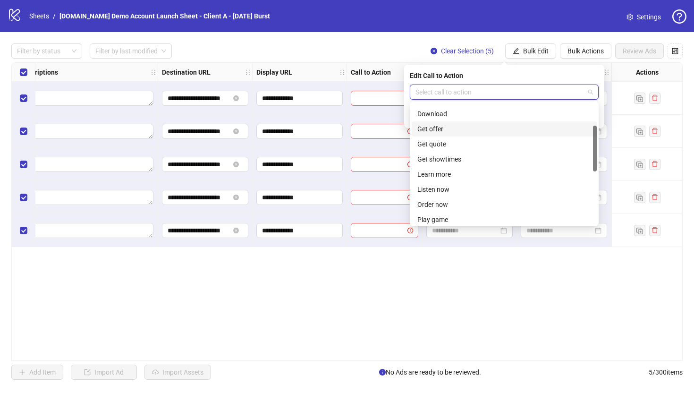
scroll to position [72, 0]
click at [437, 176] on div "Learn more" at bounding box center [504, 174] width 174 height 10
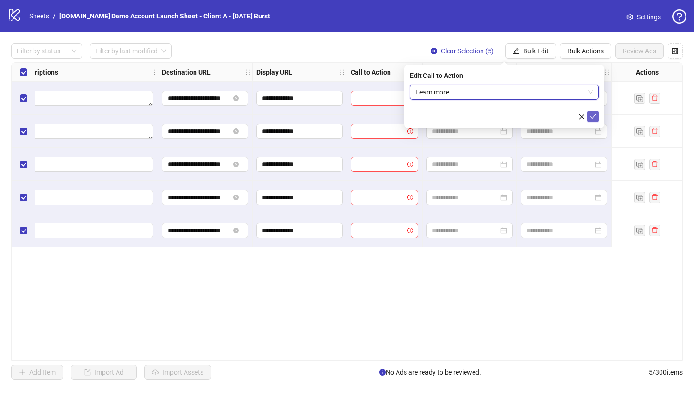
click at [593, 118] on icon "check" at bounding box center [593, 116] width 7 height 7
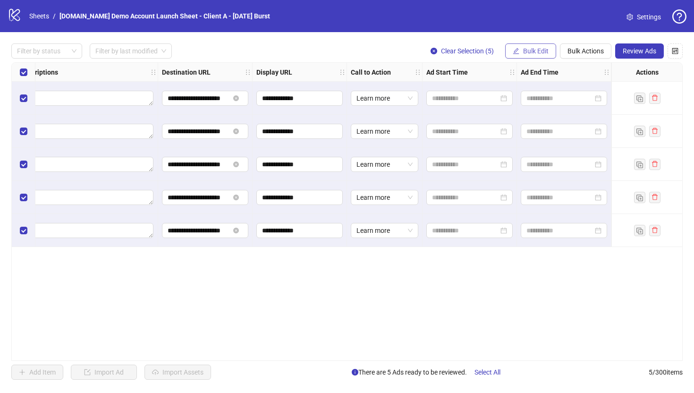
click at [521, 48] on button "Bulk Edit" at bounding box center [530, 50] width 51 height 15
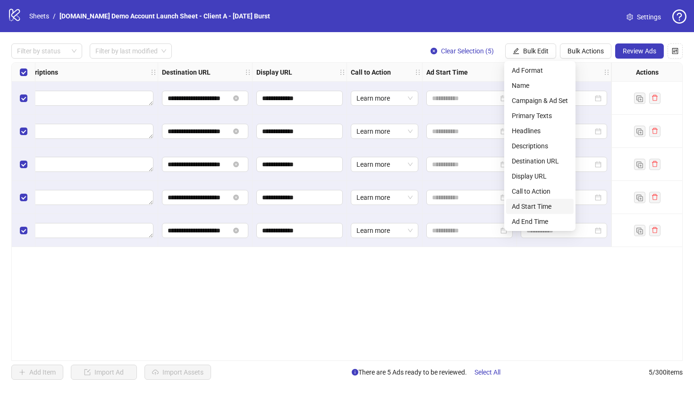
click at [530, 206] on span "Ad Start Time" at bounding box center [540, 206] width 56 height 10
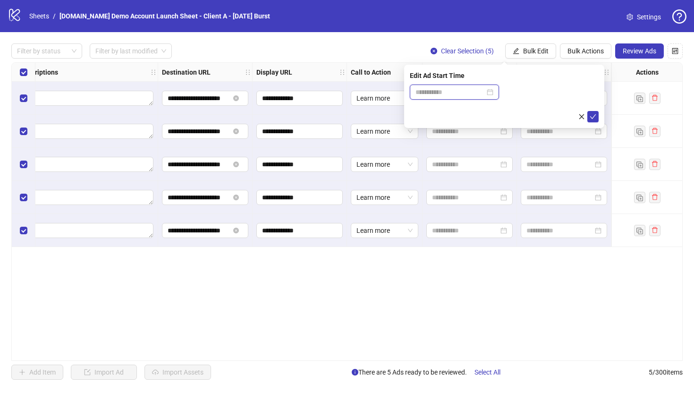
click at [448, 88] on input at bounding box center [449, 92] width 69 height 10
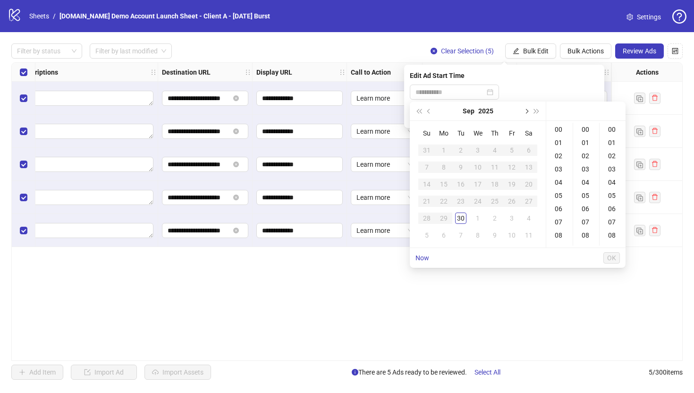
click at [526, 112] on span "Next month (PageDown)" at bounding box center [526, 111] width 5 height 5
click at [477, 150] on div "1" at bounding box center [477, 149] width 11 height 11
click at [560, 215] on div "08" at bounding box center [559, 215] width 23 height 13
type input "**********"
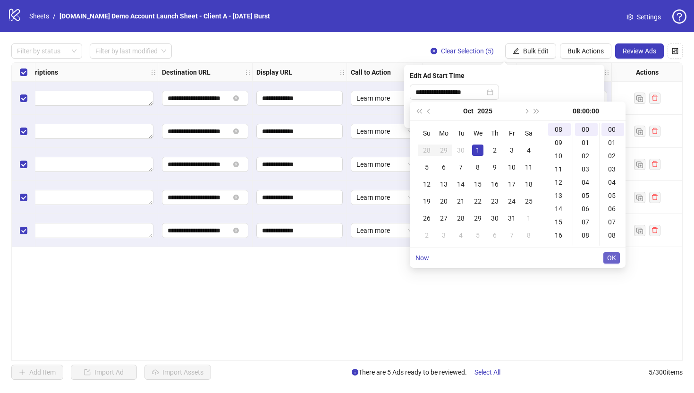
click at [610, 255] on span "OK" at bounding box center [611, 258] width 9 height 8
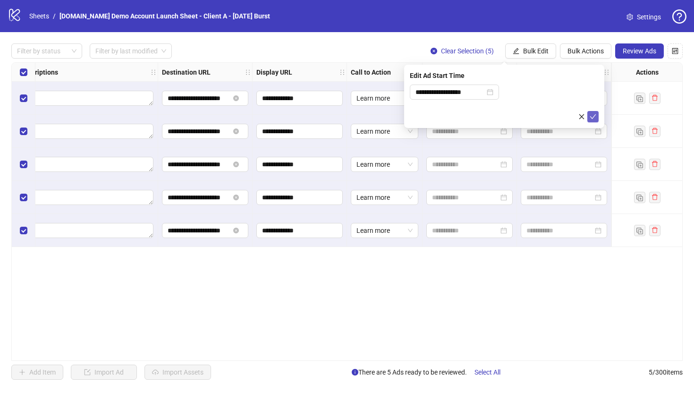
click at [592, 115] on icon "check" at bounding box center [593, 116] width 7 height 7
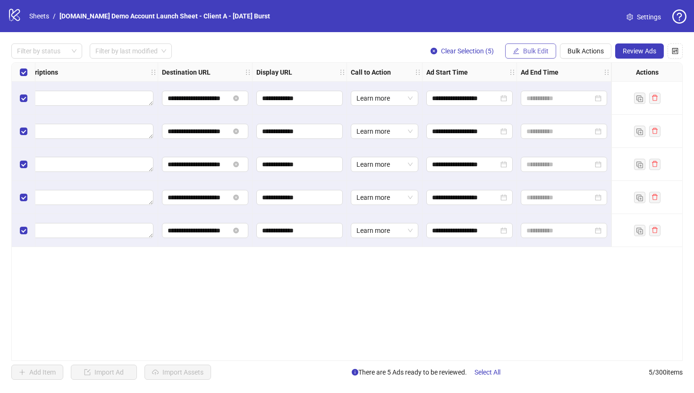
click at [530, 50] on span "Bulk Edit" at bounding box center [535, 51] width 25 height 8
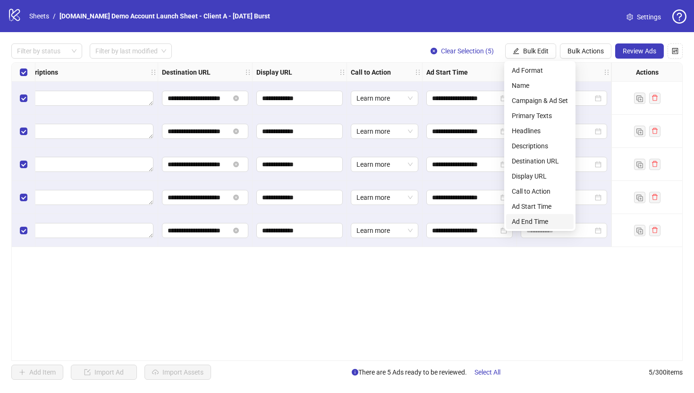
click at [531, 223] on span "Ad End Time" at bounding box center [540, 221] width 56 height 10
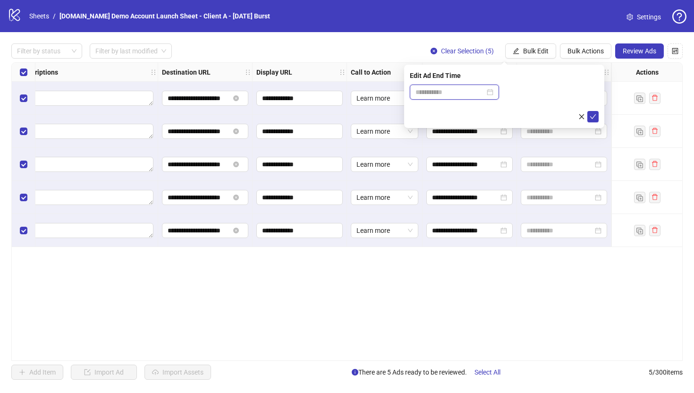
click at [463, 90] on input at bounding box center [449, 92] width 69 height 10
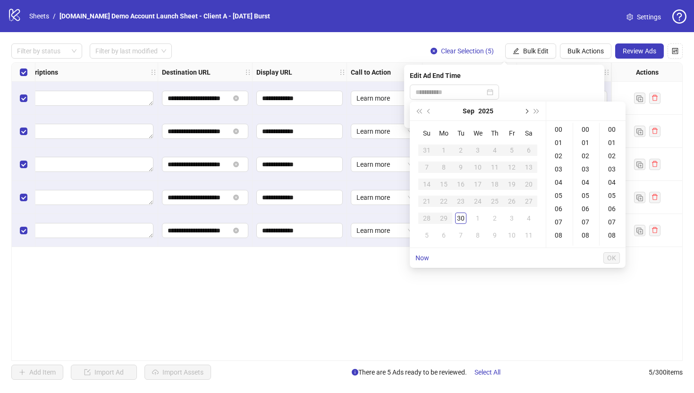
click at [525, 109] on button "Next month (PageDown)" at bounding box center [526, 110] width 10 height 19
click at [493, 218] on div "30" at bounding box center [494, 217] width 11 height 11
click at [558, 197] on div "17" at bounding box center [559, 200] width 23 height 13
type input "**********"
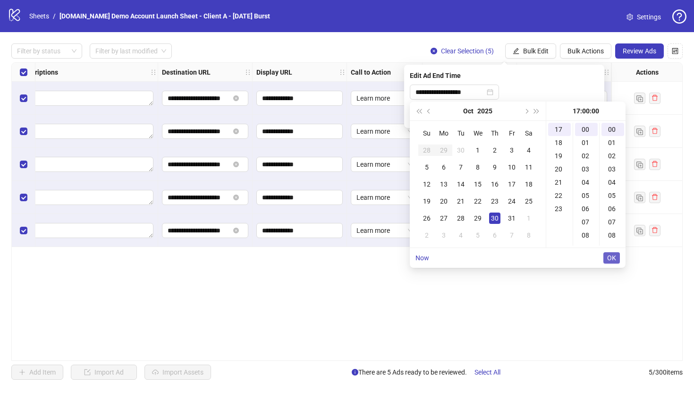
click at [608, 260] on span "OK" at bounding box center [611, 258] width 9 height 8
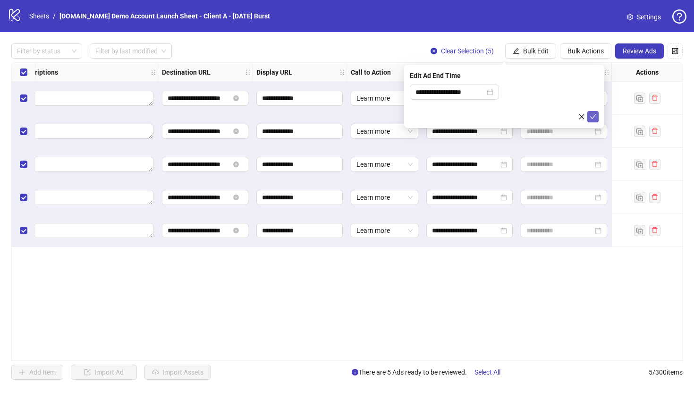
click at [594, 115] on icon "check" at bounding box center [593, 116] width 7 height 7
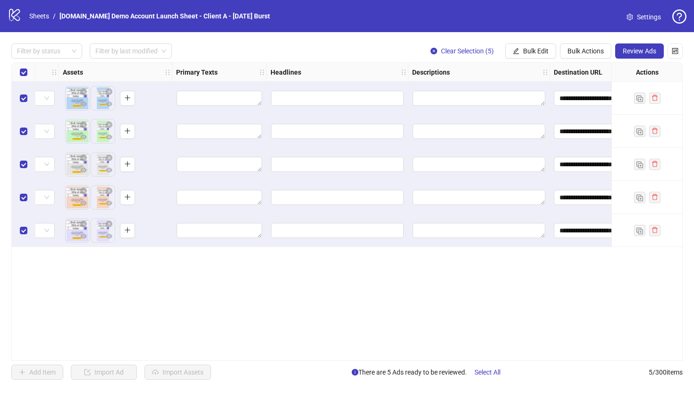
scroll to position [0, 382]
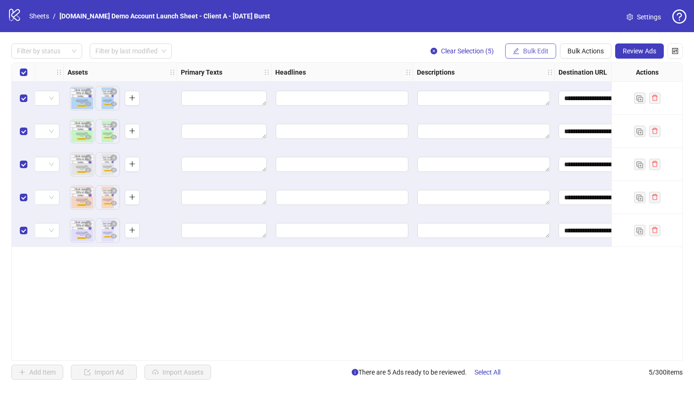
click at [524, 48] on span "Bulk Edit" at bounding box center [535, 51] width 25 height 8
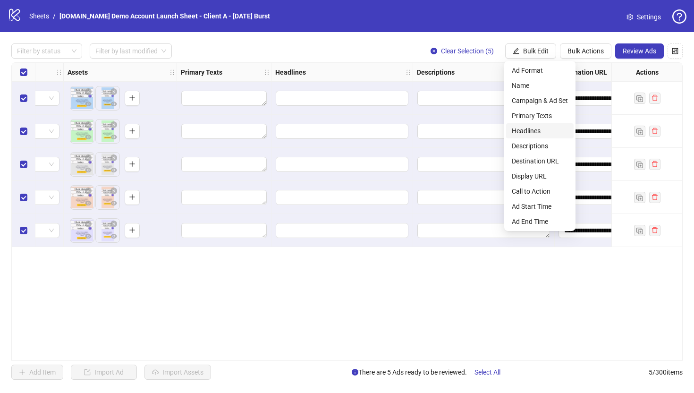
click at [527, 126] on span "Headlines" at bounding box center [540, 131] width 56 height 10
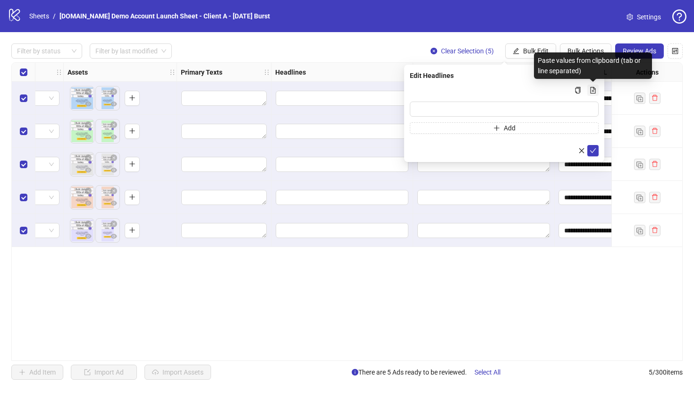
click at [593, 92] on icon "file-add" at bounding box center [593, 90] width 7 height 7
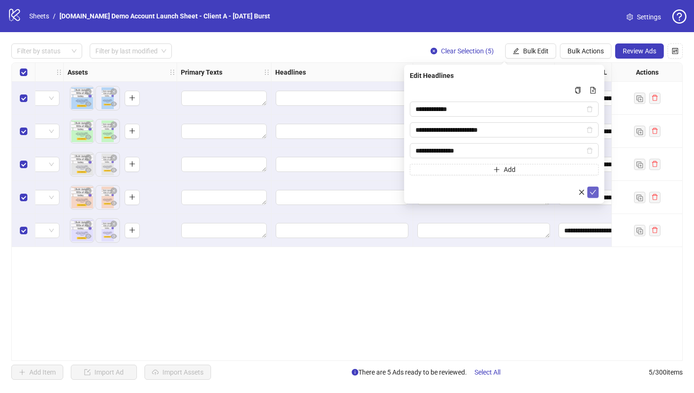
click at [593, 193] on icon "check" at bounding box center [593, 192] width 7 height 7
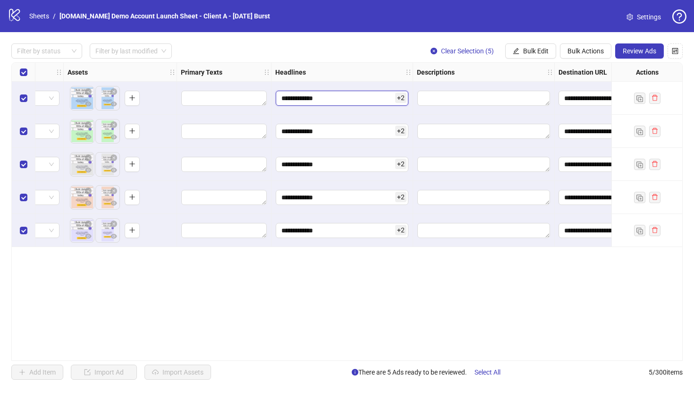
click at [346, 96] on input "**********" at bounding box center [342, 98] width 133 height 15
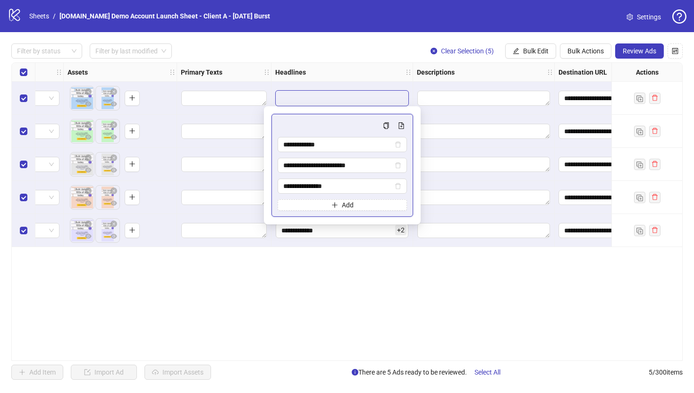
click at [250, 301] on div "**********" at bounding box center [346, 211] width 671 height 298
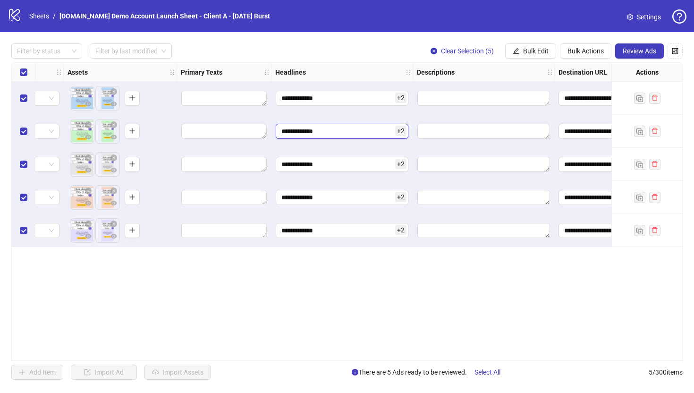
click at [312, 135] on input "**********" at bounding box center [342, 131] width 133 height 15
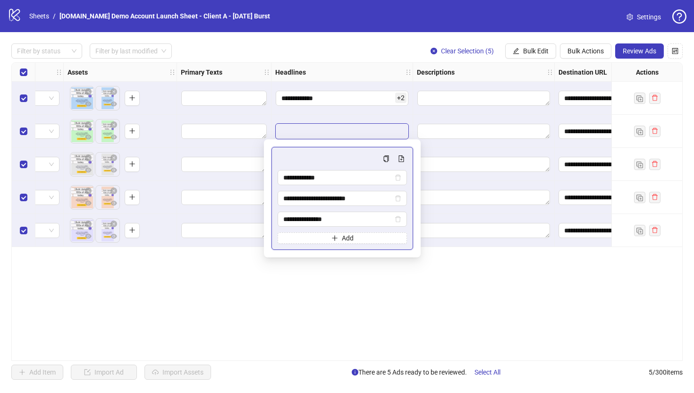
click at [323, 321] on div "**********" at bounding box center [346, 211] width 671 height 298
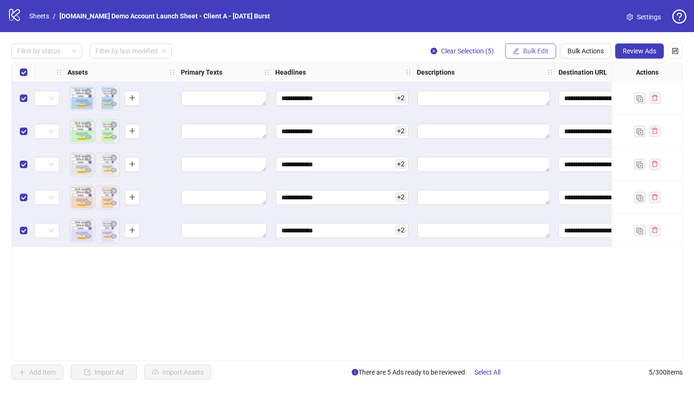
click at [531, 51] on span "Bulk Edit" at bounding box center [535, 51] width 25 height 8
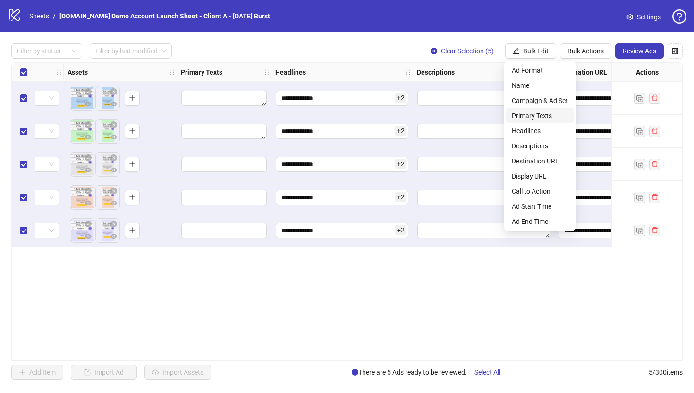
click at [528, 113] on span "Primary Texts" at bounding box center [540, 115] width 56 height 10
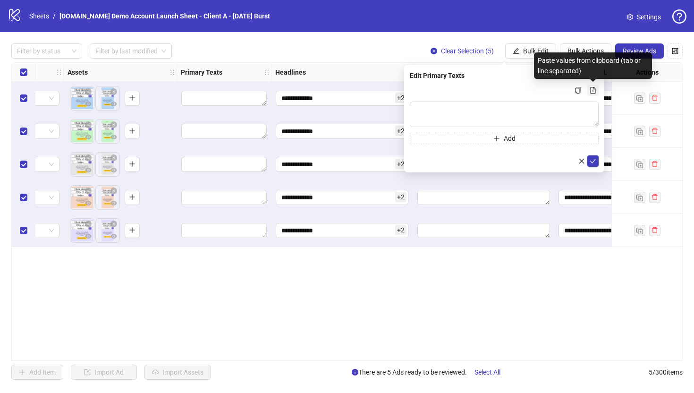
click at [591, 87] on icon "file-add" at bounding box center [593, 90] width 7 height 7
type textarea "********"
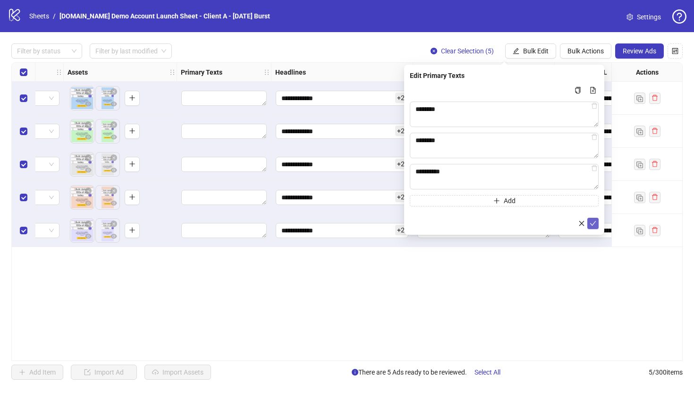
click at [594, 225] on icon "check" at bounding box center [593, 223] width 7 height 7
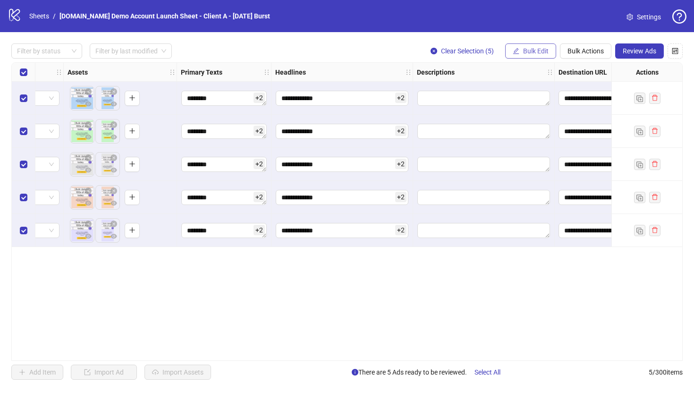
click at [525, 51] on span "Bulk Edit" at bounding box center [535, 51] width 25 height 8
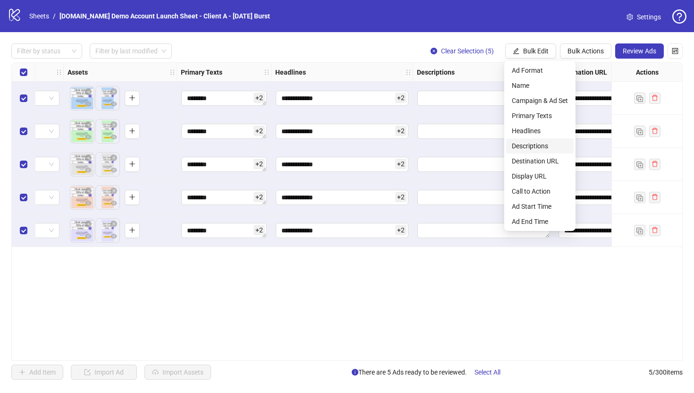
click at [527, 144] on span "Descriptions" at bounding box center [540, 146] width 56 height 10
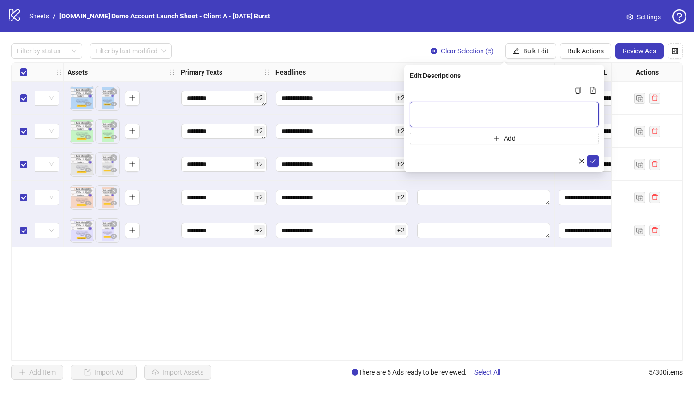
click at [444, 115] on textarea "Multi-text input container - paste or copy values" at bounding box center [504, 113] width 189 height 25
type textarea "*****"
click at [593, 157] on button "submit" at bounding box center [592, 160] width 11 height 11
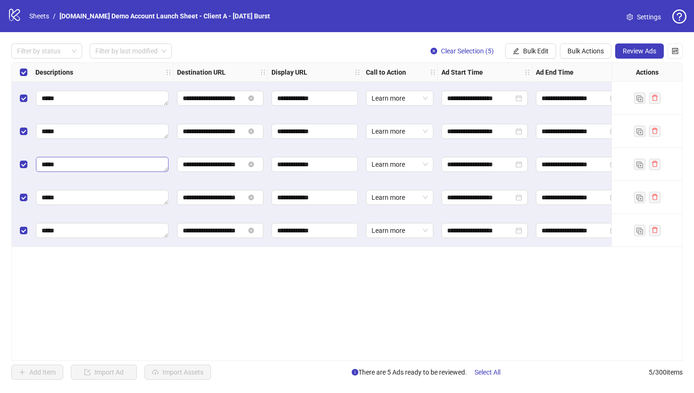
scroll to position [0, 779]
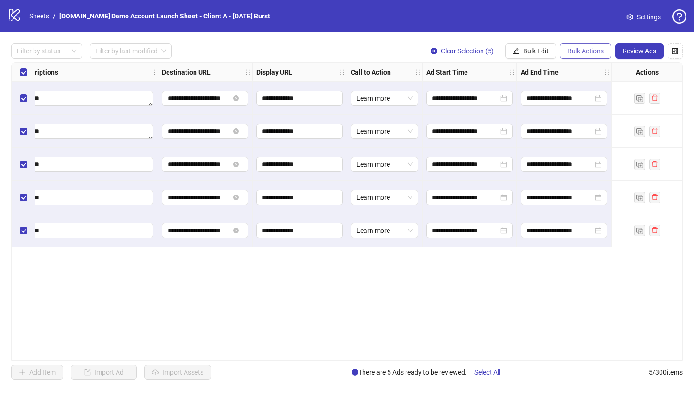
click at [588, 50] on span "Bulk Actions" at bounding box center [585, 51] width 36 height 8
click at [581, 88] on span "Duplicate" at bounding box center [598, 85] width 65 height 10
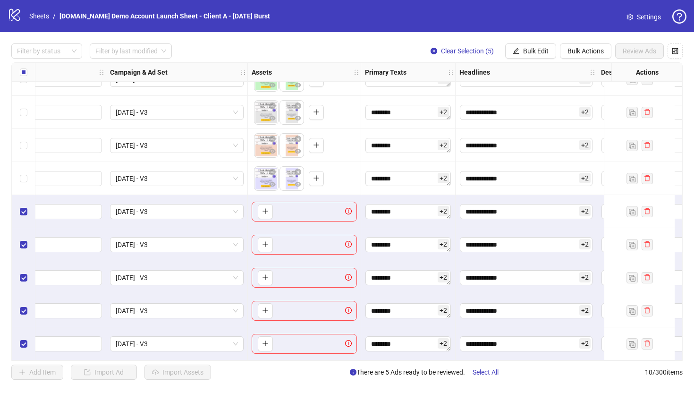
scroll to position [56, 153]
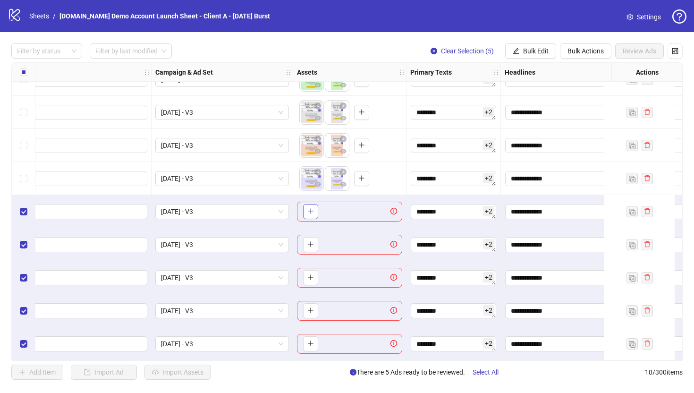
click at [313, 208] on icon "plus" at bounding box center [310, 211] width 7 height 7
click at [587, 52] on span "Bulk Actions" at bounding box center [585, 51] width 36 height 8
click at [580, 70] on span "Delete" at bounding box center [598, 70] width 65 height 10
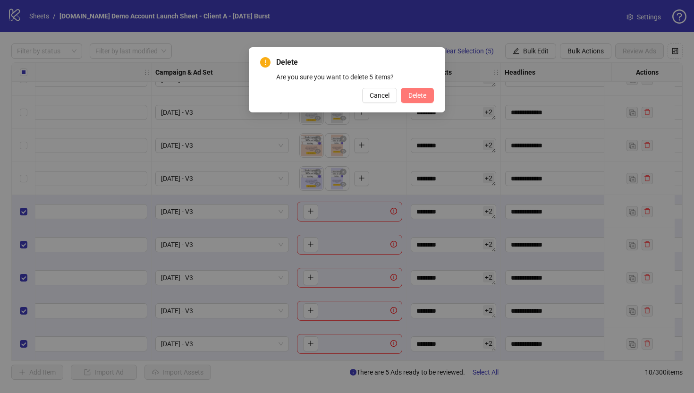
click at [415, 98] on span "Delete" at bounding box center [417, 96] width 18 height 8
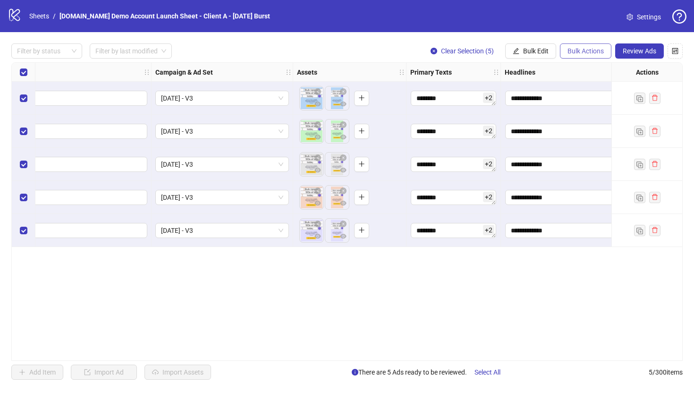
click at [582, 49] on span "Bulk Actions" at bounding box center [585, 51] width 36 height 8
click at [617, 101] on span "Duplicate with assets" at bounding box center [598, 100] width 65 height 10
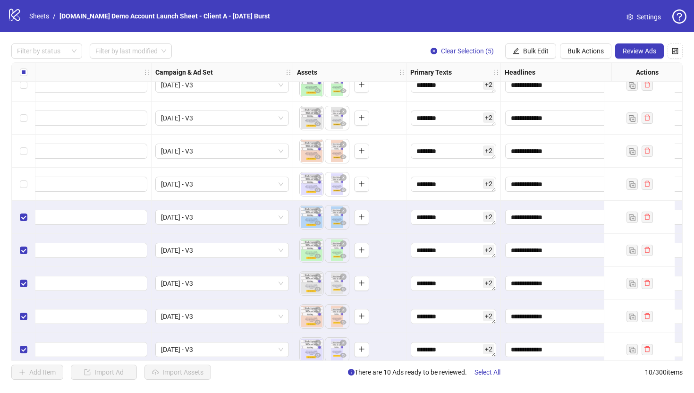
scroll to position [56, 153]
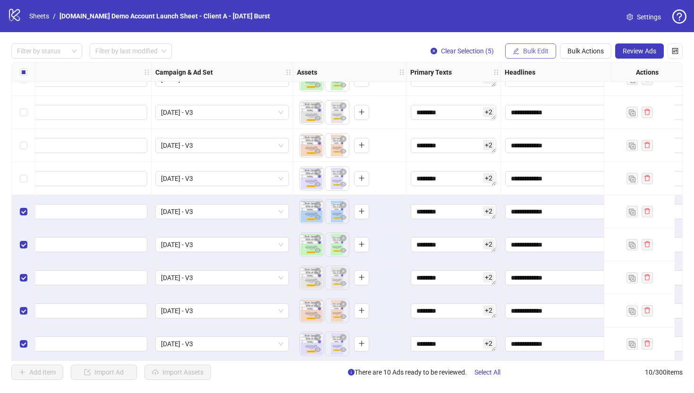
click at [530, 56] on button "Bulk Edit" at bounding box center [530, 50] width 51 height 15
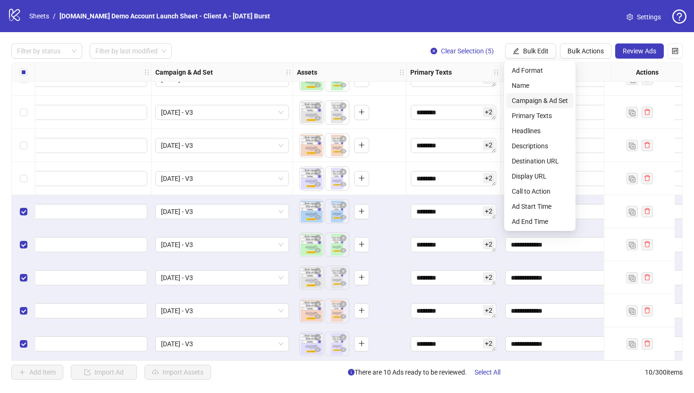
click at [531, 101] on span "Campaign & Ad Set" at bounding box center [540, 100] width 56 height 10
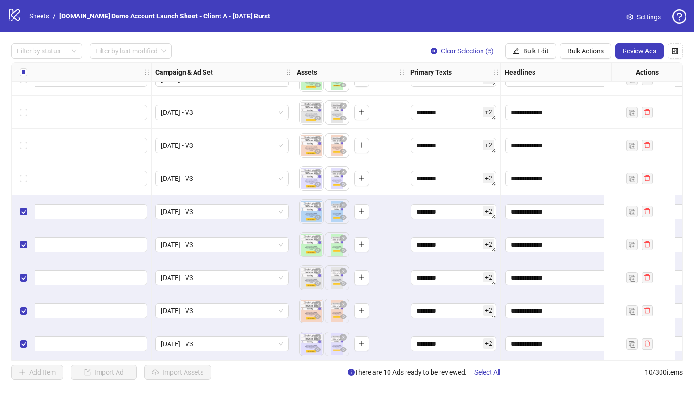
click at [402, 38] on div "**********" at bounding box center [347, 211] width 694 height 359
click at [589, 48] on span "Bulk Actions" at bounding box center [585, 51] width 36 height 8
click at [572, 67] on span "Delete" at bounding box center [598, 70] width 65 height 10
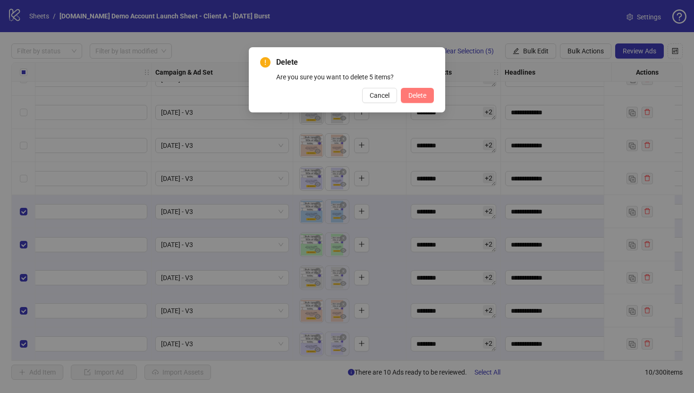
click at [409, 93] on span "Delete" at bounding box center [417, 96] width 18 height 8
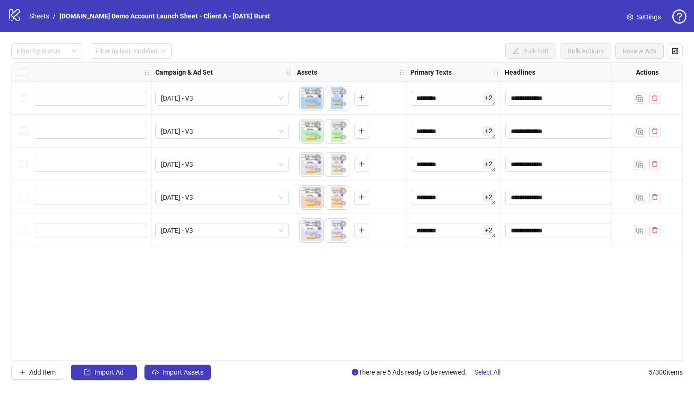
scroll to position [0, 153]
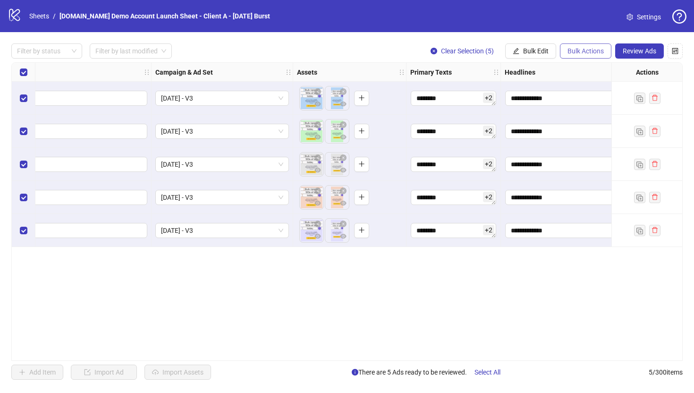
click at [579, 54] on span "Bulk Actions" at bounding box center [585, 51] width 36 height 8
click at [582, 117] on span "Copy to another sheet" at bounding box center [598, 115] width 65 height 10
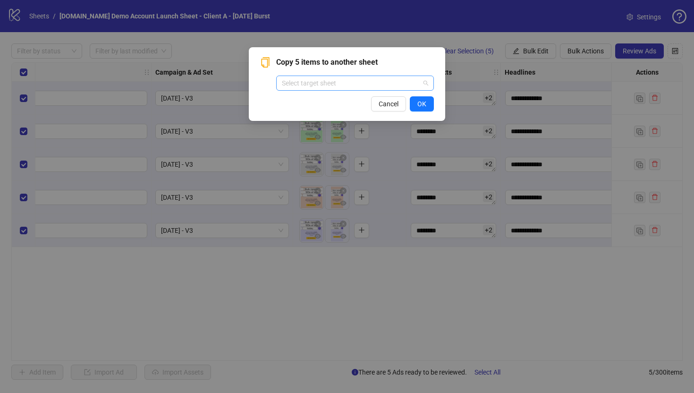
click at [316, 86] on input "search" at bounding box center [351, 83] width 138 height 14
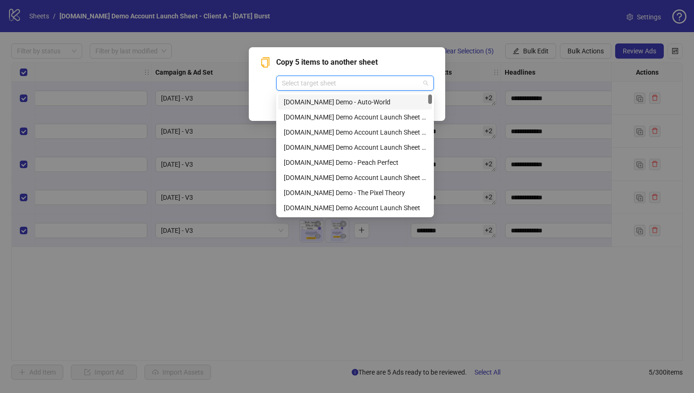
click at [255, 92] on div "Copy 5 items to another sheet Select target sheet Cancel OK" at bounding box center [347, 84] width 196 height 74
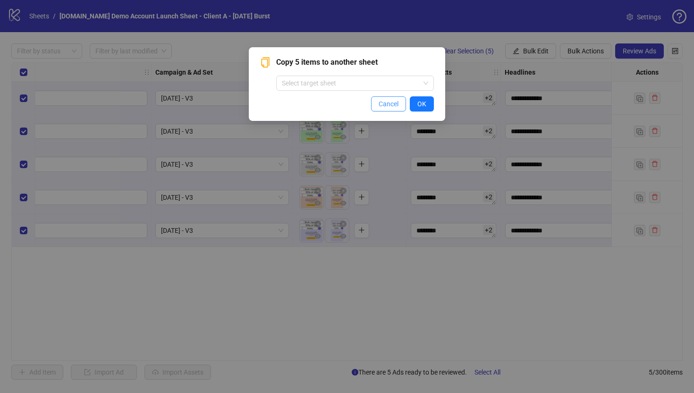
click at [385, 101] on span "Cancel" at bounding box center [389, 104] width 20 height 8
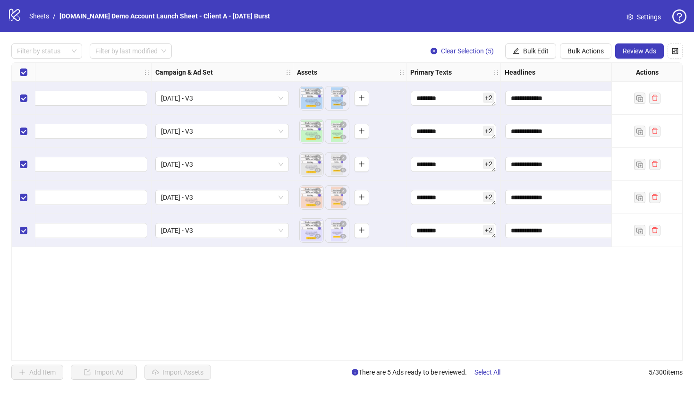
click at [336, 309] on div "**********" at bounding box center [346, 211] width 671 height 298
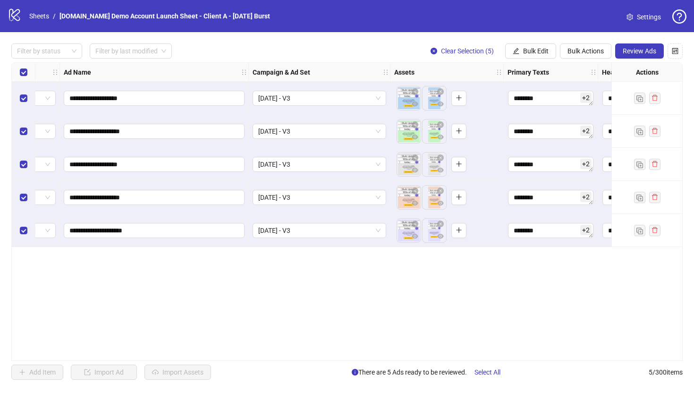
scroll to position [0, 53]
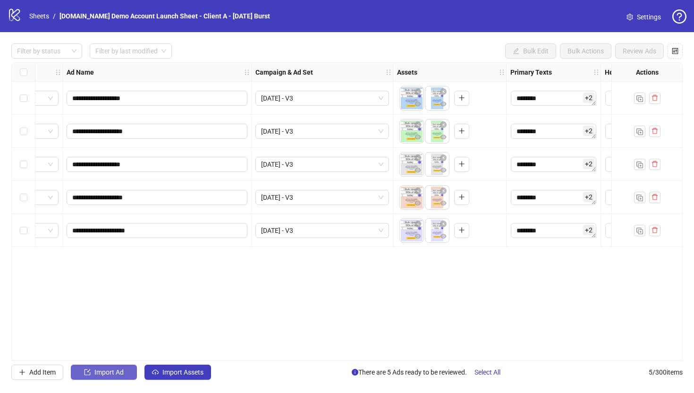
click at [102, 371] on span "Import Ad" at bounding box center [108, 372] width 29 height 8
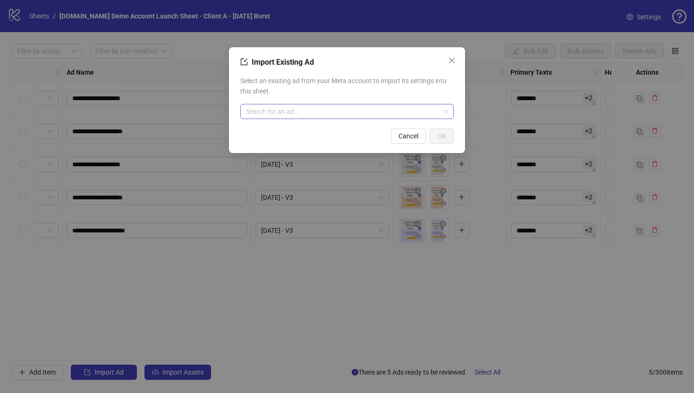
click at [280, 114] on input "search" at bounding box center [343, 111] width 194 height 14
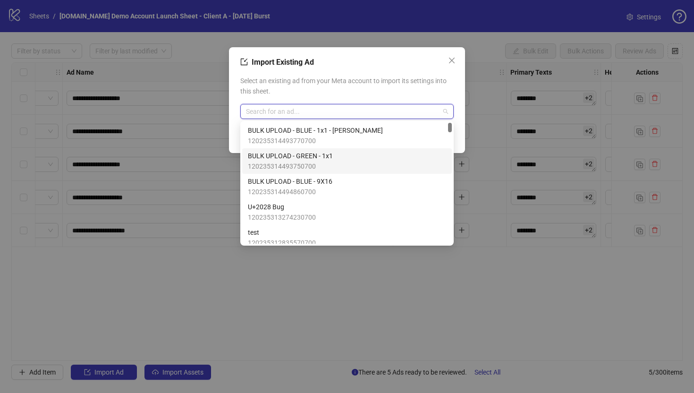
click at [290, 158] on span "BULK UPLOAD - GREEN - 1x1" at bounding box center [290, 156] width 85 height 10
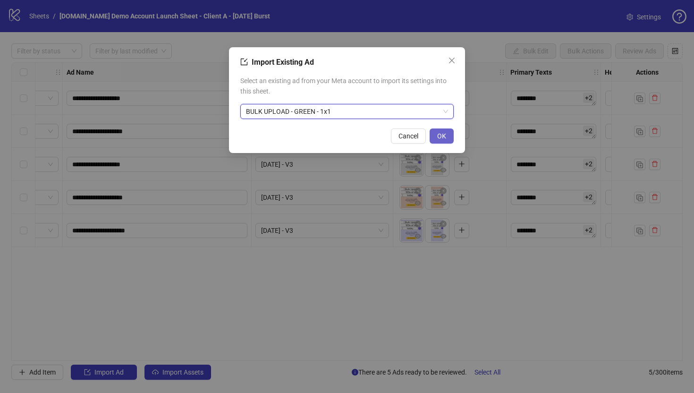
click at [437, 140] on button "OK" at bounding box center [442, 135] width 24 height 15
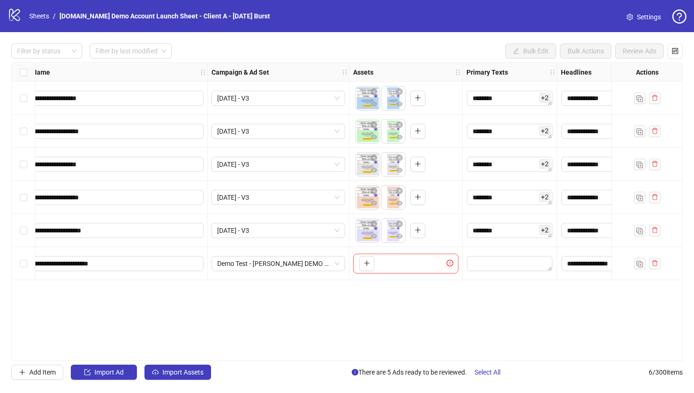
scroll to position [0, 86]
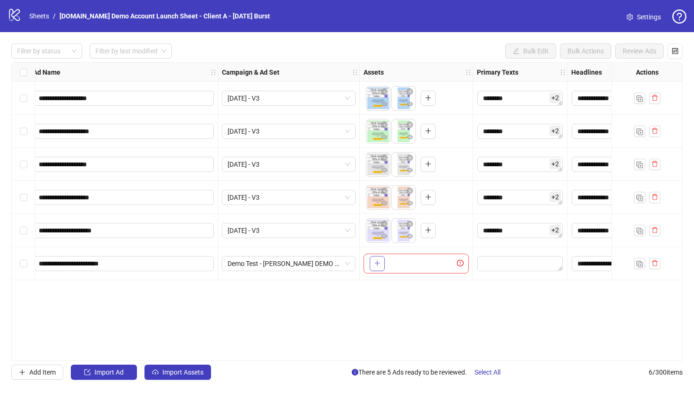
click at [378, 263] on icon "plus" at bounding box center [377, 263] width 7 height 7
click at [102, 373] on span "Import Ad" at bounding box center [108, 372] width 29 height 8
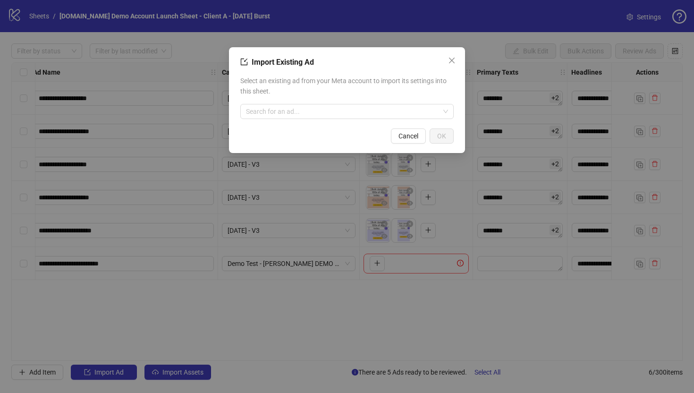
click at [290, 121] on div "Select an existing ad from your Meta account to import its settings into this s…" at bounding box center [346, 97] width 213 height 51
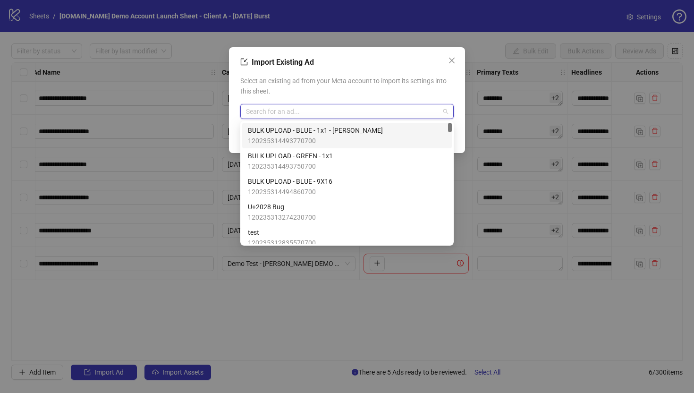
click at [289, 110] on input "search" at bounding box center [343, 111] width 194 height 14
click at [450, 58] on icon "close" at bounding box center [452, 61] width 6 height 6
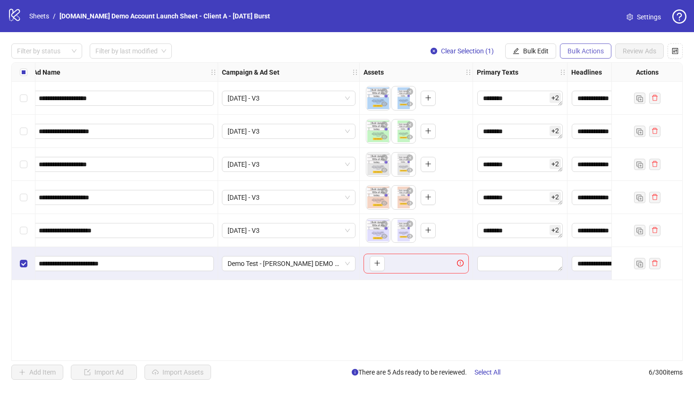
click at [582, 50] on span "Bulk Actions" at bounding box center [585, 51] width 36 height 8
click at [583, 66] on span "Delete" at bounding box center [598, 70] width 65 height 10
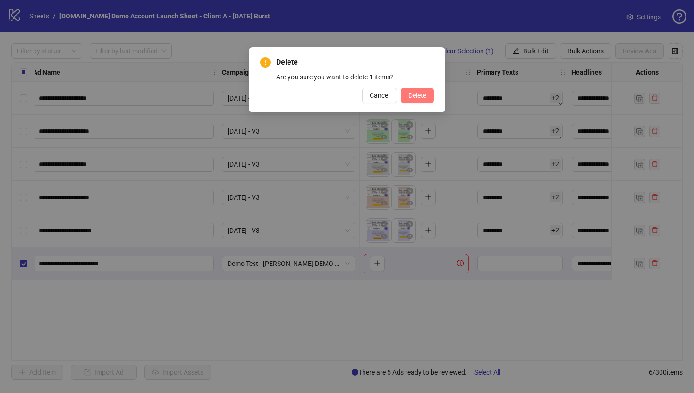
click at [417, 98] on span "Delete" at bounding box center [417, 96] width 18 height 8
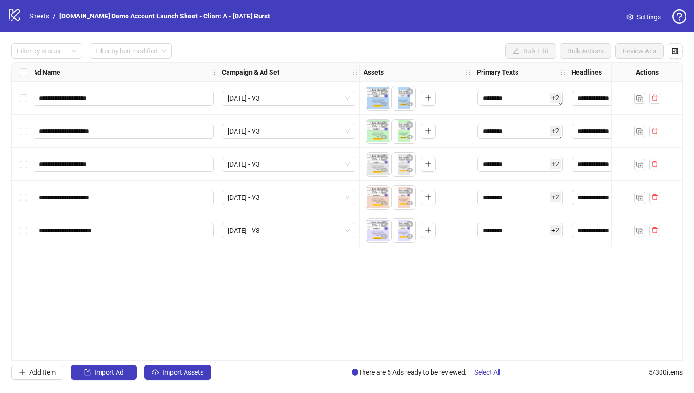
click at [189, 301] on div "**********" at bounding box center [346, 211] width 671 height 298
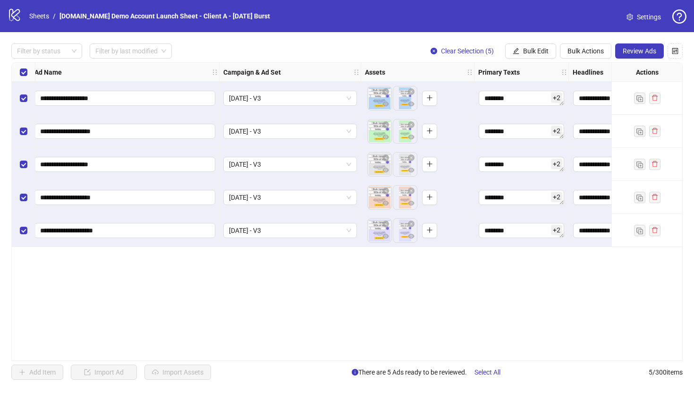
scroll to position [0, 84]
click at [640, 53] on span "Review Ads" at bounding box center [640, 51] width 34 height 8
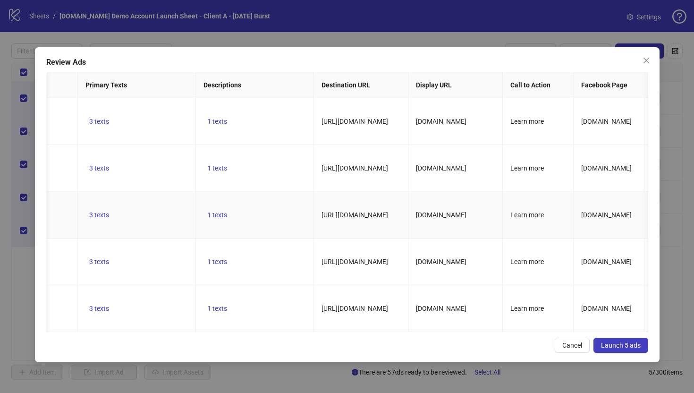
scroll to position [0, 0]
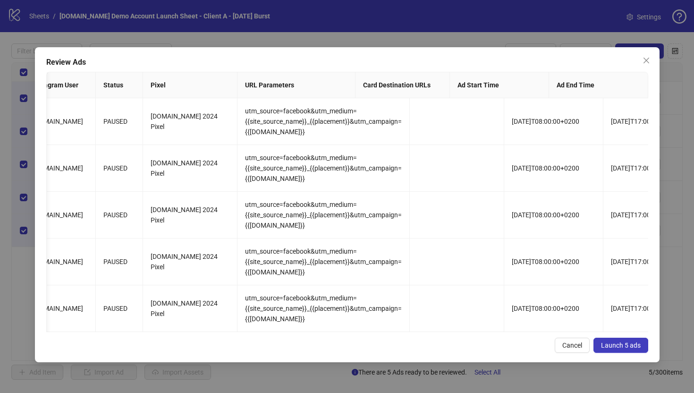
click at [623, 344] on span "Launch 5 ads" at bounding box center [621, 345] width 40 height 8
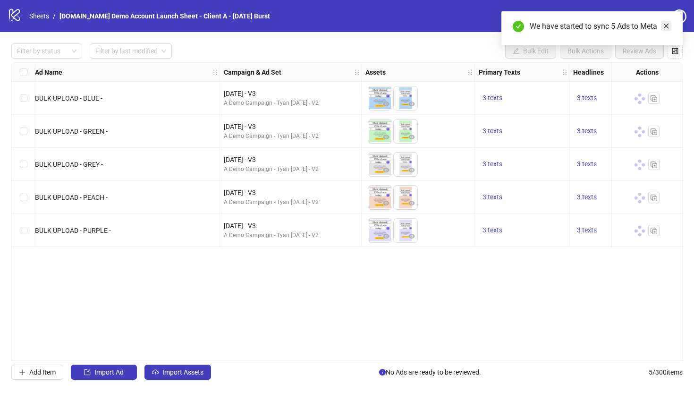
click at [667, 24] on icon "close" at bounding box center [666, 26] width 7 height 7
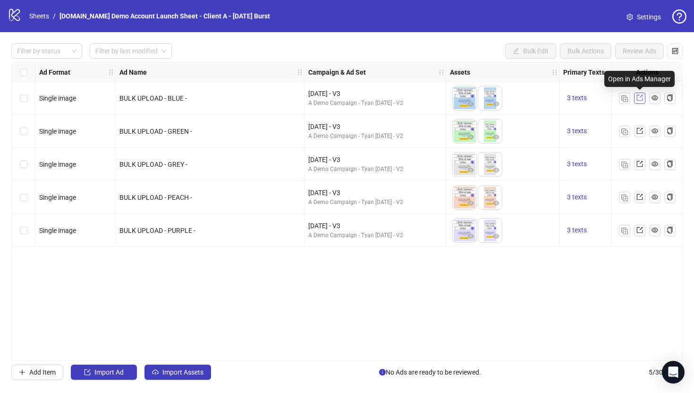
click at [641, 98] on icon "export" at bounding box center [639, 97] width 7 height 7
click at [671, 371] on icon "Open Intercom Messenger" at bounding box center [672, 372] width 11 height 12
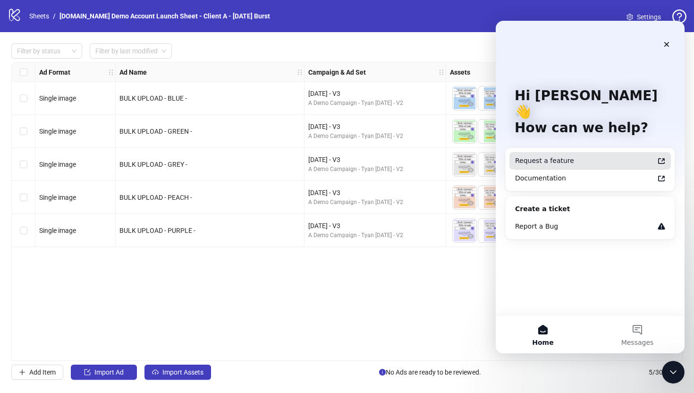
click at [533, 156] on div "Request a feature" at bounding box center [584, 161] width 139 height 10
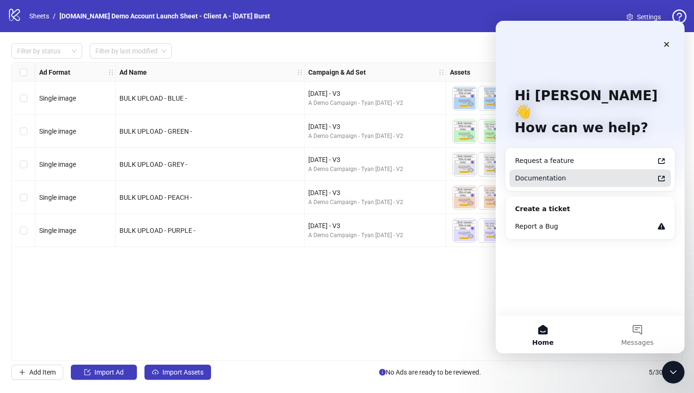
click at [539, 173] on div "Documentation" at bounding box center [584, 178] width 139 height 10
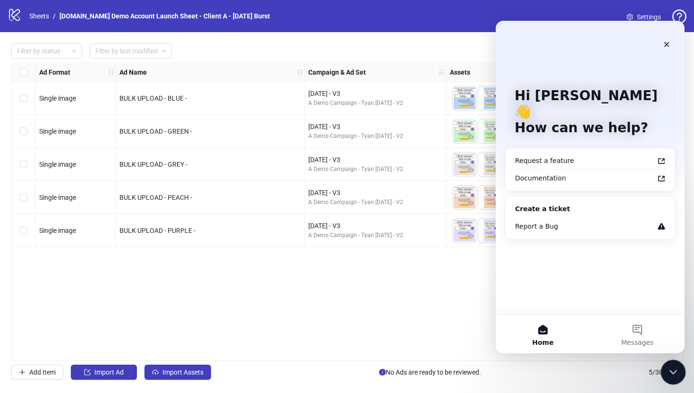
click at [676, 372] on icon "Close Intercom Messenger" at bounding box center [671, 370] width 11 height 11
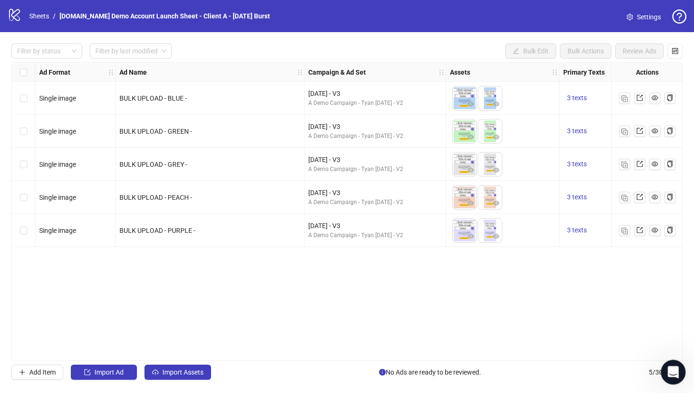
click at [667, 368] on icon "Open Intercom Messenger" at bounding box center [672, 371] width 16 height 16
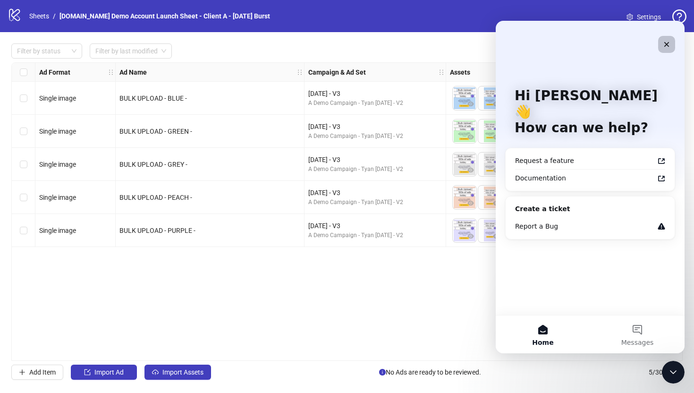
click at [665, 45] on icon "Close" at bounding box center [666, 44] width 5 height 5
